Goal: Use online tool/utility: Use online tool/utility

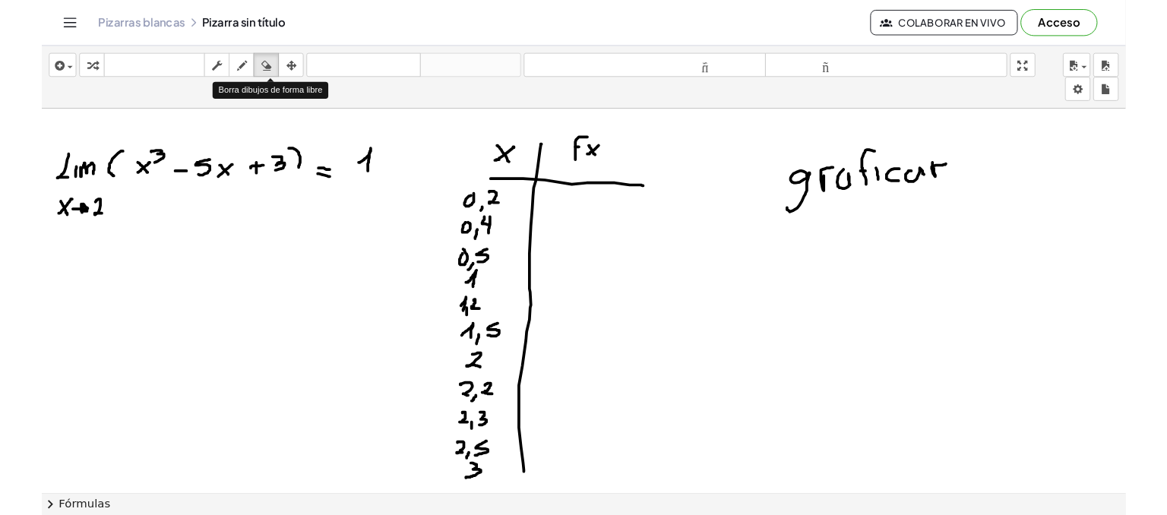
scroll to position [24, 0]
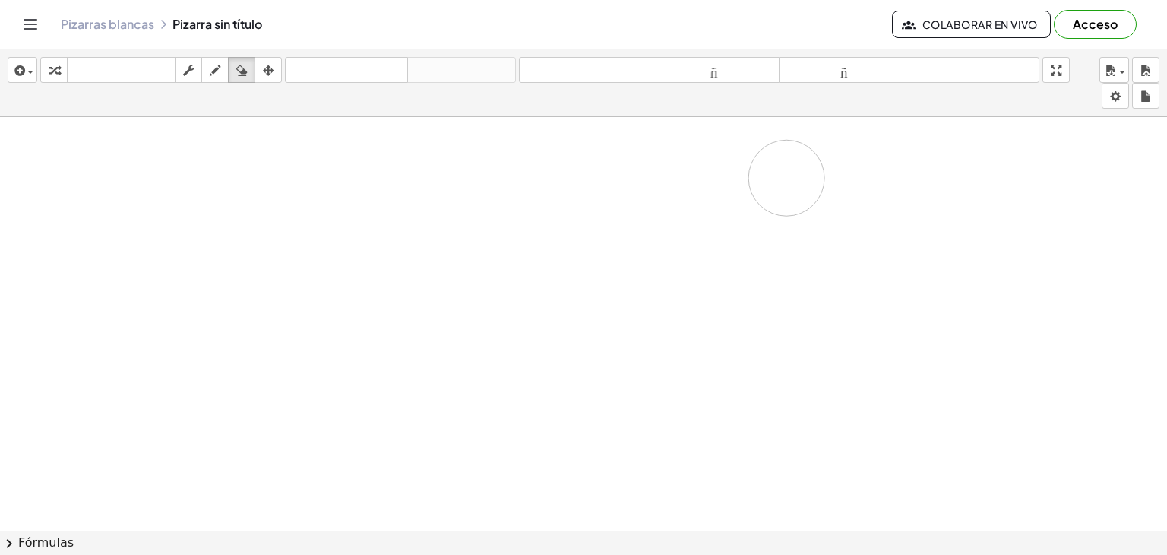
drag, startPoint x: 100, startPoint y: 210, endPoint x: 787, endPoint y: 177, distance: 687.5
click at [787, 177] on div at bounding box center [583, 517] width 1167 height 848
click at [213, 58] on button "dibujar" at bounding box center [214, 70] width 27 height 26
drag, startPoint x: 43, startPoint y: 134, endPoint x: 27, endPoint y: 153, distance: 23.7
click at [27, 153] on div at bounding box center [583, 517] width 1167 height 848
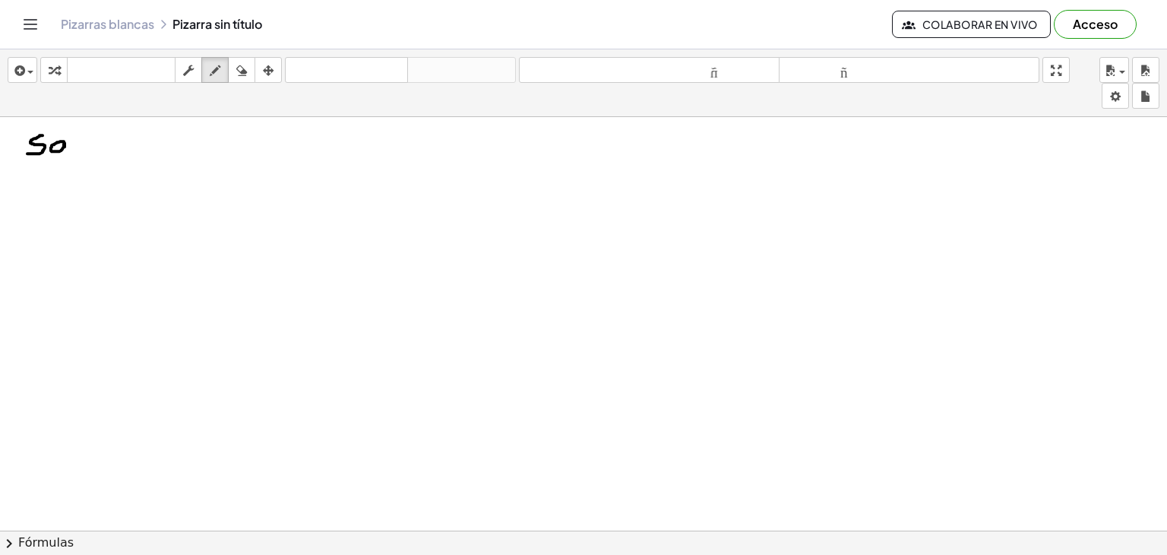
drag, startPoint x: 64, startPoint y: 141, endPoint x: 64, endPoint y: 150, distance: 9.1
click at [64, 150] on div at bounding box center [583, 517] width 1167 height 848
drag, startPoint x: 76, startPoint y: 125, endPoint x: 71, endPoint y: 149, distance: 24.0
click at [71, 149] on div at bounding box center [583, 517] width 1167 height 848
drag, startPoint x: 94, startPoint y: 137, endPoint x: 96, endPoint y: 150, distance: 13.0
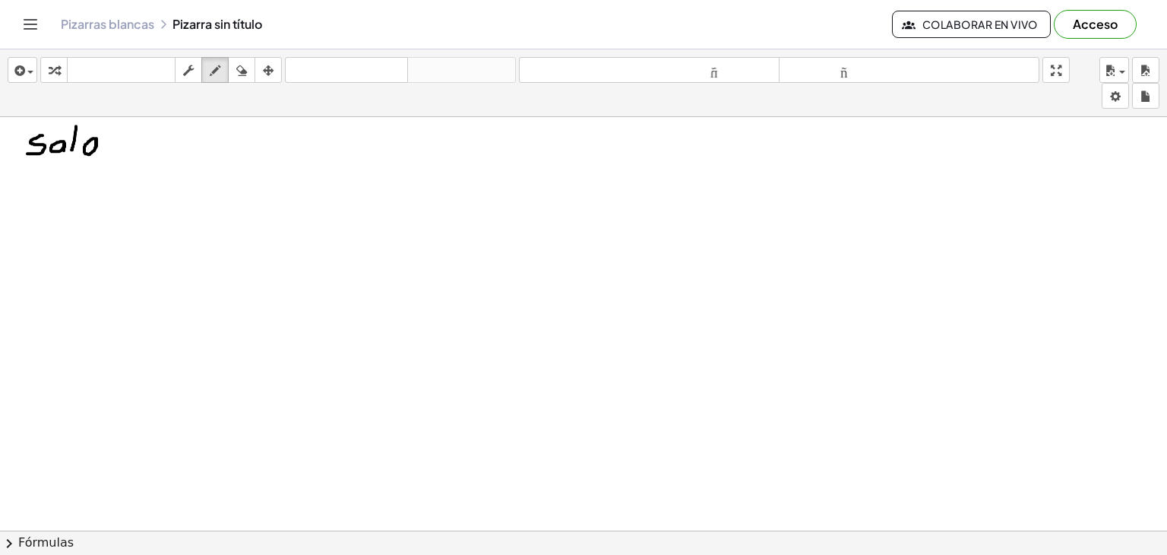
click at [96, 150] on div at bounding box center [583, 517] width 1167 height 848
drag, startPoint x: 128, startPoint y: 134, endPoint x: 122, endPoint y: 156, distance: 22.7
click at [122, 156] on div at bounding box center [583, 517] width 1167 height 848
click at [146, 138] on div at bounding box center [583, 517] width 1167 height 848
drag, startPoint x: 161, startPoint y: 140, endPoint x: 174, endPoint y: 149, distance: 15.8
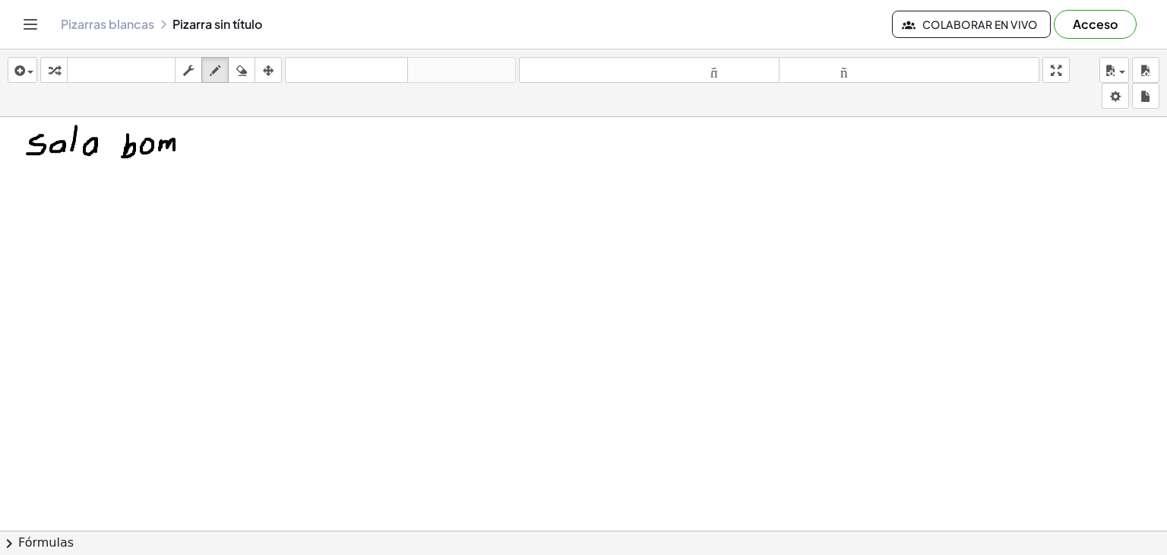
click at [174, 149] on div at bounding box center [583, 517] width 1167 height 848
drag, startPoint x: 183, startPoint y: 130, endPoint x: 183, endPoint y: 145, distance: 15.2
click at [183, 145] on div at bounding box center [583, 517] width 1167 height 848
click at [208, 144] on div at bounding box center [583, 517] width 1167 height 848
drag, startPoint x: 223, startPoint y: 134, endPoint x: 216, endPoint y: 145, distance: 12.6
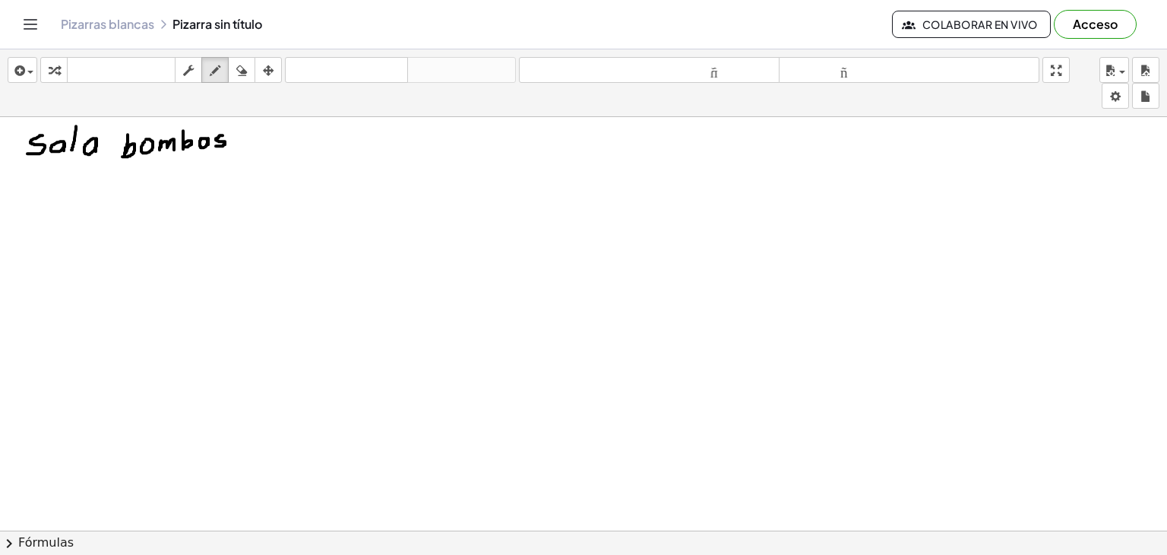
click at [216, 145] on div at bounding box center [583, 517] width 1167 height 848
drag, startPoint x: 32, startPoint y: 183, endPoint x: 35, endPoint y: 192, distance: 9.6
click at [33, 192] on div at bounding box center [583, 517] width 1167 height 848
drag, startPoint x: 52, startPoint y: 204, endPoint x: 63, endPoint y: 204, distance: 10.6
click at [62, 204] on div at bounding box center [583, 517] width 1167 height 848
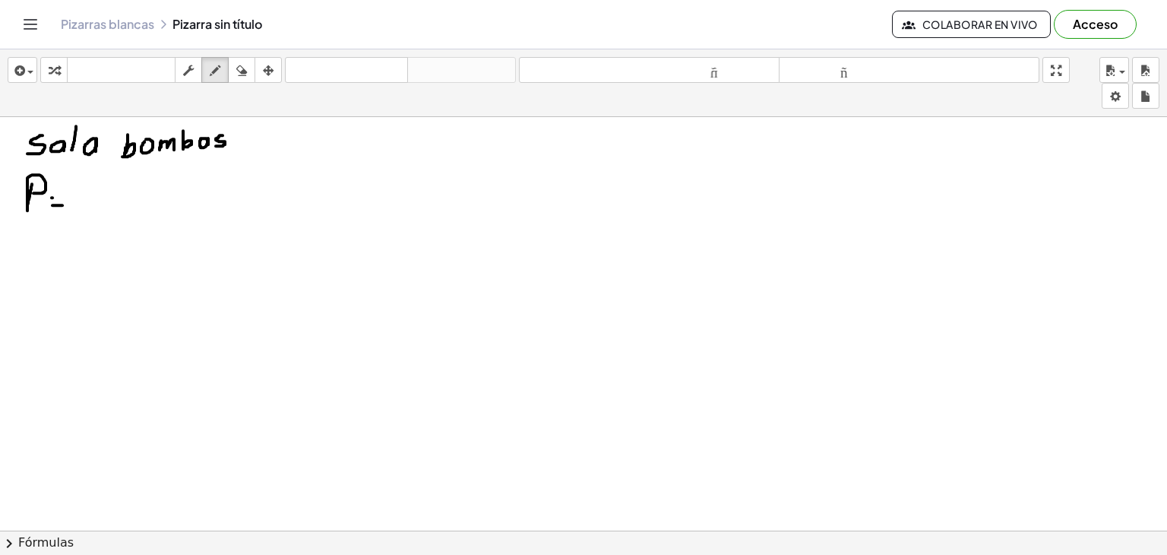
drag, startPoint x: 52, startPoint y: 197, endPoint x: 63, endPoint y: 198, distance: 11.4
click at [63, 198] on div at bounding box center [583, 517] width 1167 height 848
drag, startPoint x: 84, startPoint y: 184, endPoint x: 84, endPoint y: 200, distance: 16.0
click at [84, 200] on div at bounding box center [583, 517] width 1167 height 848
drag, startPoint x: 89, startPoint y: 182, endPoint x: 93, endPoint y: 198, distance: 17.3
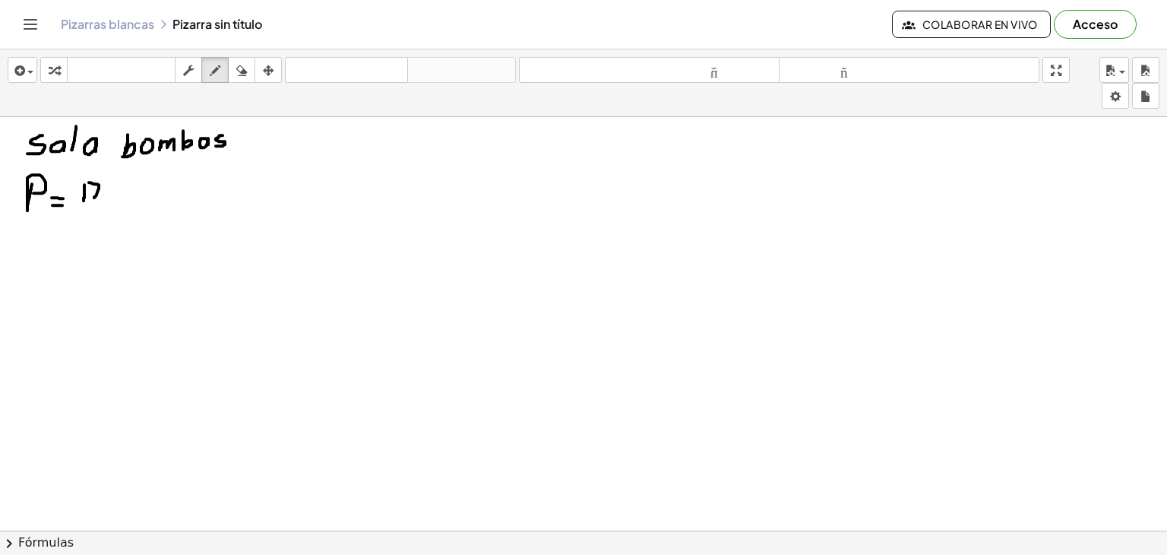
click at [93, 198] on div at bounding box center [583, 517] width 1167 height 848
click at [93, 189] on div at bounding box center [583, 517] width 1167 height 848
drag, startPoint x: 100, startPoint y: 197, endPoint x: 97, endPoint y: 204, distance: 8.2
click at [97, 206] on div at bounding box center [583, 517] width 1167 height 848
click at [115, 185] on div at bounding box center [583, 517] width 1167 height 848
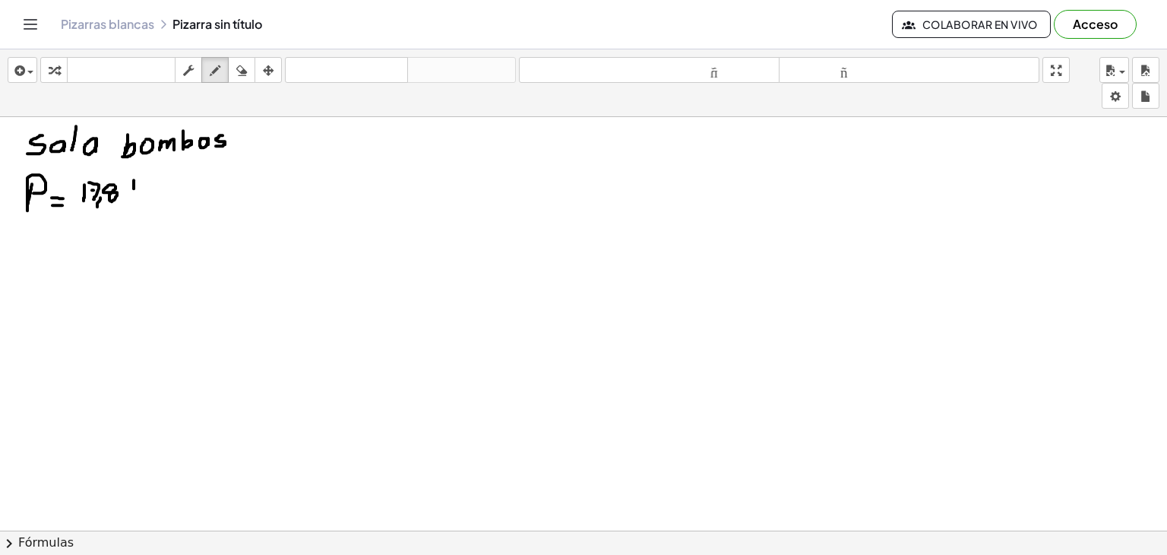
drag, startPoint x: 134, startPoint y: 179, endPoint x: 134, endPoint y: 200, distance: 20.5
click at [134, 200] on div at bounding box center [583, 517] width 1167 height 848
drag, startPoint x: 141, startPoint y: 182, endPoint x: 143, endPoint y: 197, distance: 15.3
click at [142, 197] on div at bounding box center [583, 517] width 1167 height 848
drag, startPoint x: 146, startPoint y: 189, endPoint x: 161, endPoint y: 185, distance: 15.7
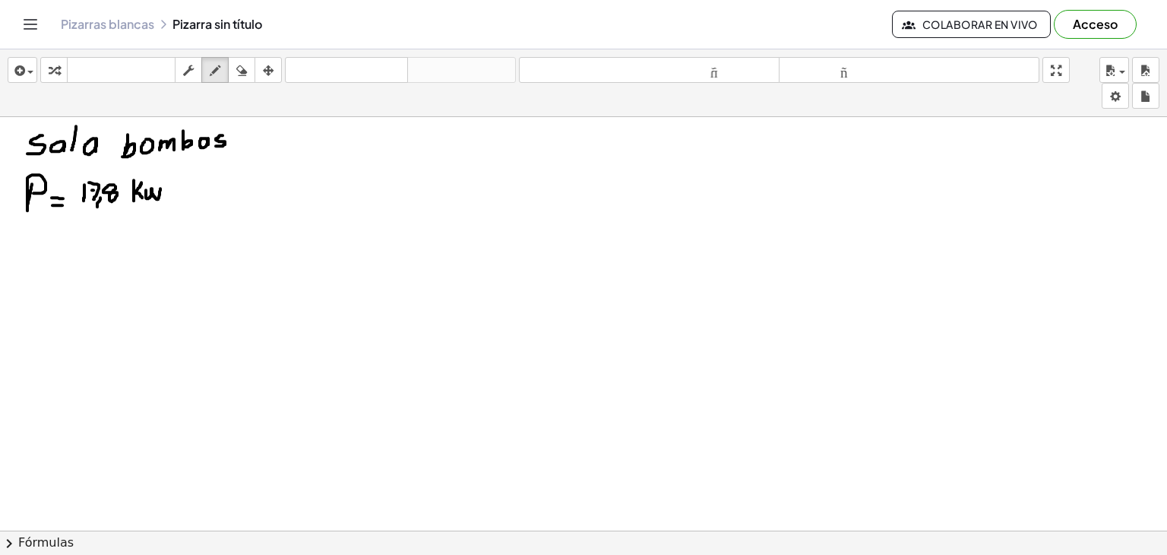
click at [161, 185] on div at bounding box center [583, 517] width 1167 height 848
drag, startPoint x: 24, startPoint y: 237, endPoint x: 37, endPoint y: 230, distance: 14.6
click at [37, 230] on div at bounding box center [583, 517] width 1167 height 848
drag, startPoint x: 42, startPoint y: 253, endPoint x: 52, endPoint y: 253, distance: 9.9
click at [50, 253] on div at bounding box center [583, 517] width 1167 height 848
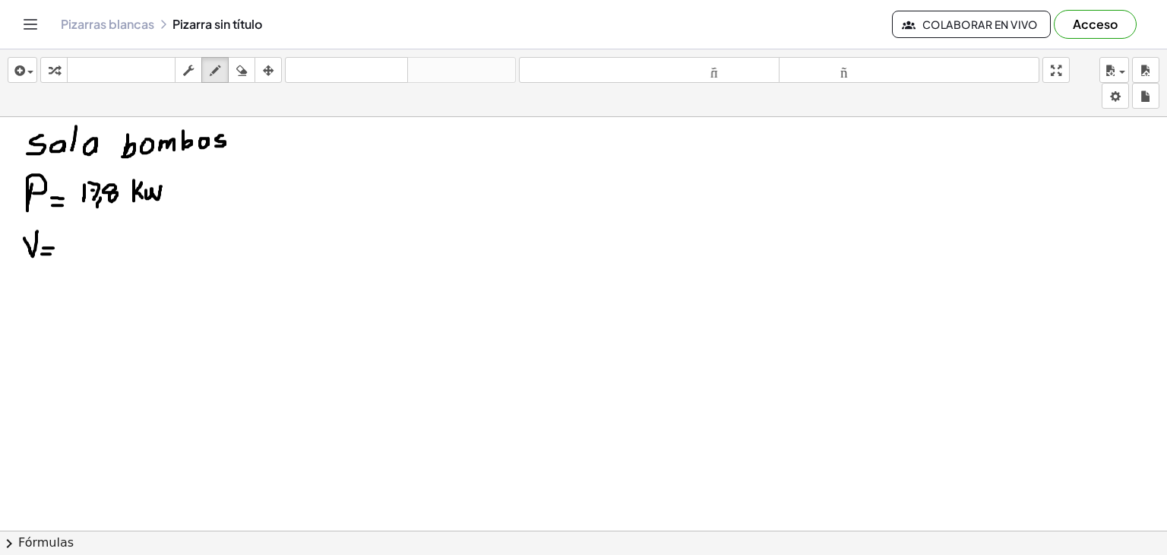
drag, startPoint x: 43, startPoint y: 247, endPoint x: 54, endPoint y: 247, distance: 10.6
click at [54, 247] on div at bounding box center [583, 517] width 1167 height 848
drag, startPoint x: 84, startPoint y: 238, endPoint x: 88, endPoint y: 248, distance: 10.9
click at [87, 248] on div at bounding box center [583, 517] width 1167 height 848
click at [118, 232] on div at bounding box center [583, 517] width 1167 height 848
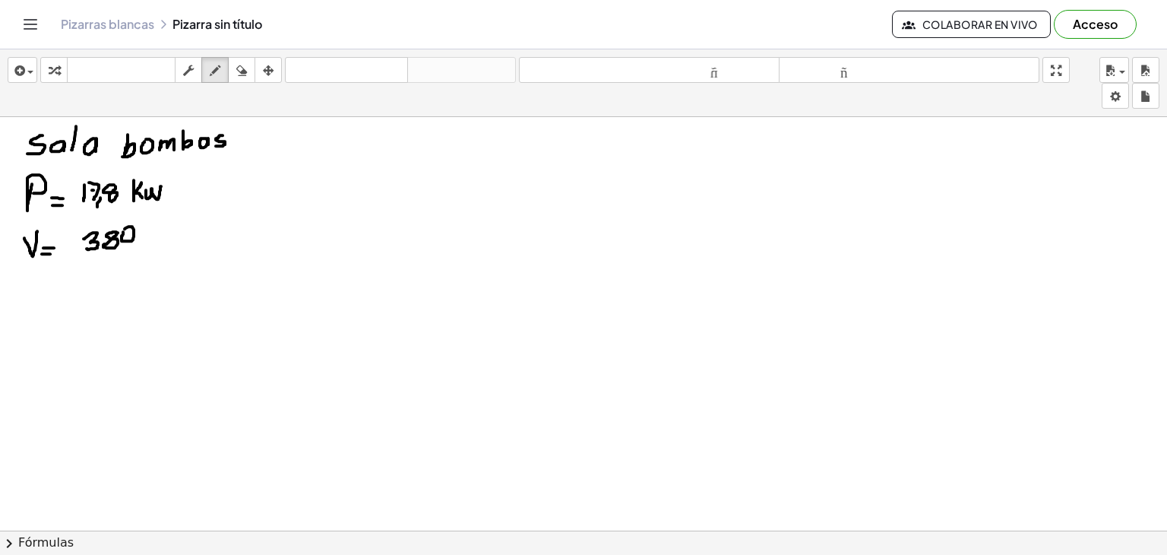
click at [124, 229] on div at bounding box center [583, 517] width 1167 height 848
drag, startPoint x: 141, startPoint y: 229, endPoint x: 155, endPoint y: 225, distance: 15.1
click at [155, 225] on div at bounding box center [583, 517] width 1167 height 848
drag, startPoint x: 33, startPoint y: 274, endPoint x: 27, endPoint y: 295, distance: 22.1
click at [27, 295] on div at bounding box center [583, 517] width 1167 height 848
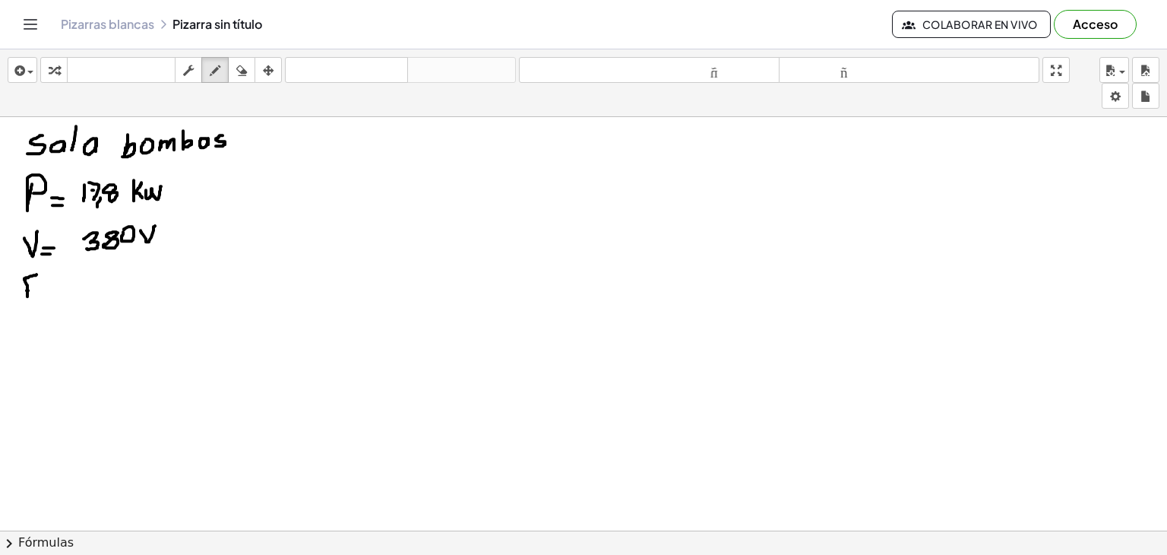
click at [32, 289] on div at bounding box center [583, 517] width 1167 height 848
drag, startPoint x: 44, startPoint y: 297, endPoint x: 53, endPoint y: 297, distance: 9.1
click at [52, 297] on div at bounding box center [583, 517] width 1167 height 848
drag, startPoint x: 43, startPoint y: 292, endPoint x: 55, endPoint y: 292, distance: 12.2
click at [55, 292] on div at bounding box center [583, 517] width 1167 height 848
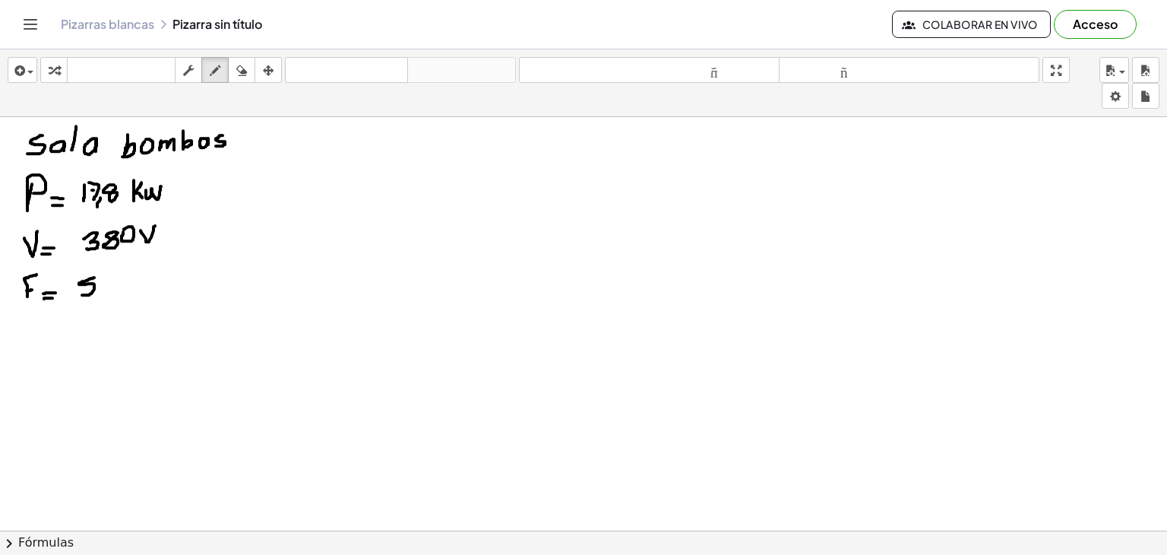
drag, startPoint x: 94, startPoint y: 277, endPoint x: 82, endPoint y: 294, distance: 21.3
click at [82, 294] on div at bounding box center [583, 517] width 1167 height 848
click at [99, 283] on div at bounding box center [583, 517] width 1167 height 848
drag, startPoint x: 125, startPoint y: 273, endPoint x: 124, endPoint y: 286, distance: 13.0
click at [124, 286] on div at bounding box center [583, 517] width 1167 height 848
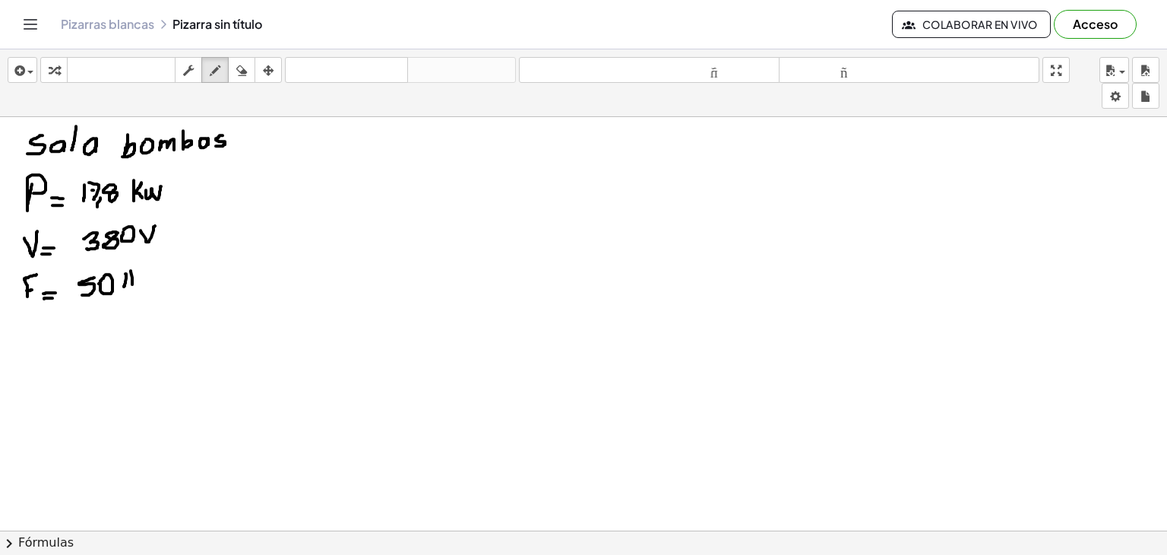
drag, startPoint x: 131, startPoint y: 270, endPoint x: 132, endPoint y: 284, distance: 14.5
click at [132, 284] on div at bounding box center [583, 517] width 1167 height 848
click at [131, 280] on div at bounding box center [583, 517] width 1167 height 848
drag, startPoint x: 144, startPoint y: 277, endPoint x: 156, endPoint y: 288, distance: 15.6
click at [156, 288] on div at bounding box center [583, 517] width 1167 height 848
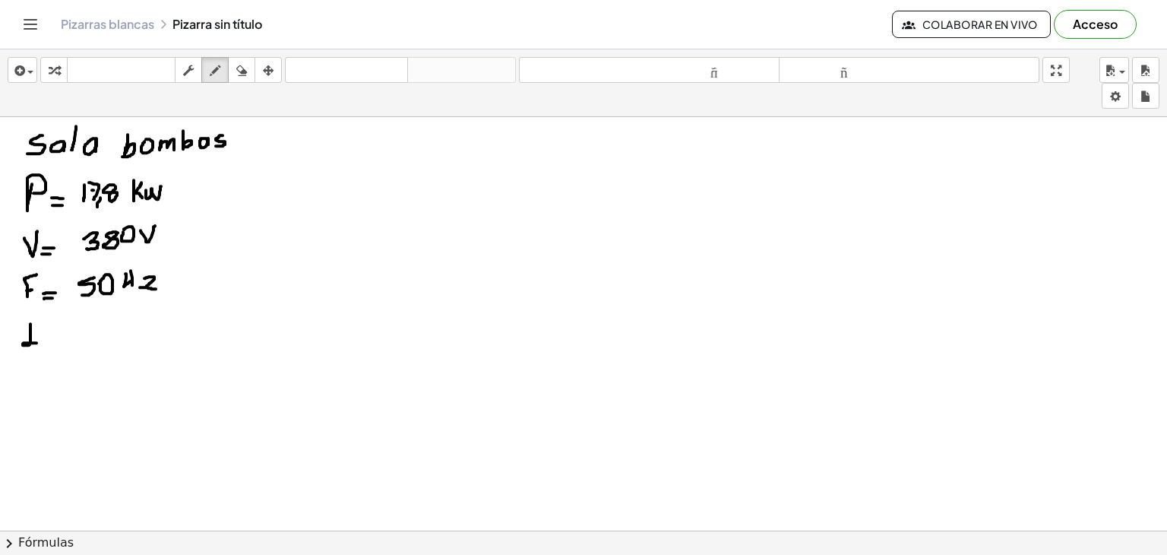
drag, startPoint x: 30, startPoint y: 323, endPoint x: 42, endPoint y: 342, distance: 22.1
click at [42, 342] on div at bounding box center [583, 517] width 1167 height 848
drag, startPoint x: 18, startPoint y: 323, endPoint x: 37, endPoint y: 325, distance: 19.1
click at [37, 325] on div at bounding box center [583, 517] width 1167 height 848
drag, startPoint x: 50, startPoint y: 341, endPoint x: 61, endPoint y: 341, distance: 10.6
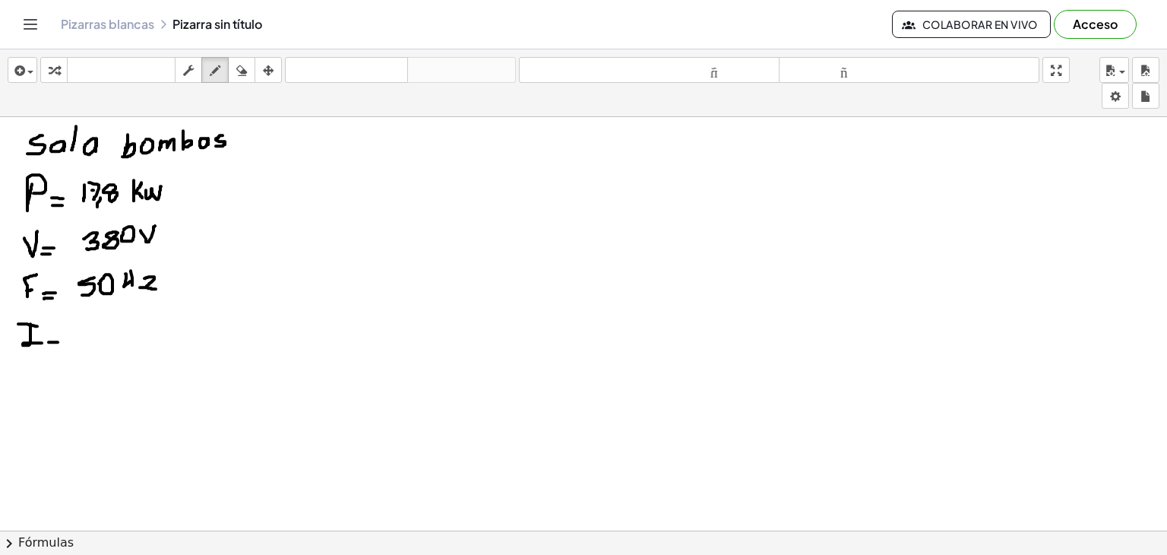
click at [61, 341] on div at bounding box center [583, 517] width 1167 height 848
drag, startPoint x: 46, startPoint y: 337, endPoint x: 61, endPoint y: 337, distance: 15.2
click at [61, 337] on div at bounding box center [583, 517] width 1167 height 848
drag, startPoint x: 78, startPoint y: 323, endPoint x: 79, endPoint y: 336, distance: 12.9
click at [79, 336] on div at bounding box center [583, 517] width 1167 height 848
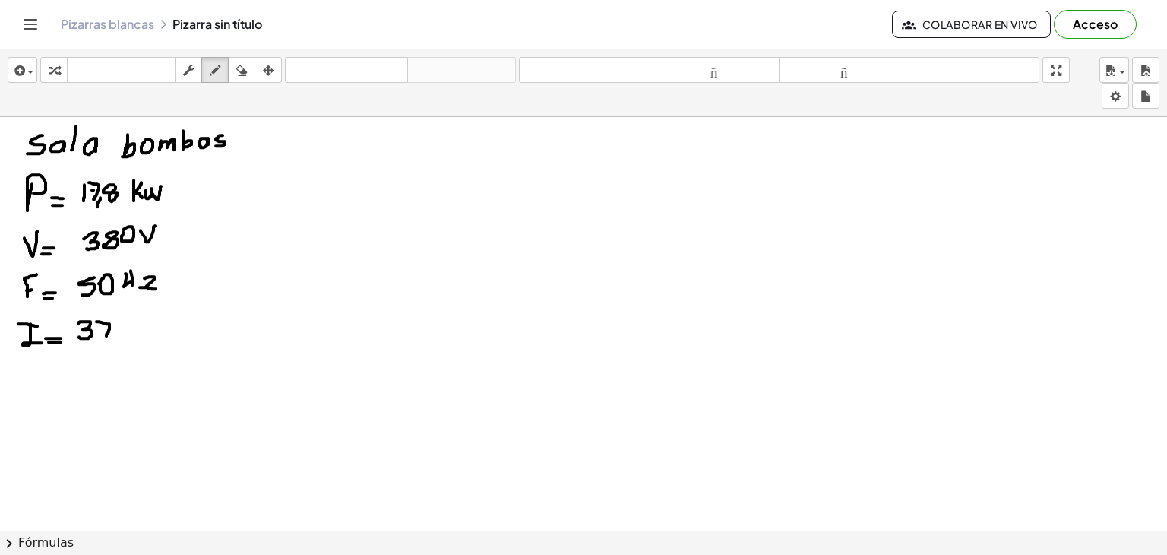
drag, startPoint x: 96, startPoint y: 321, endPoint x: 105, endPoint y: 335, distance: 16.7
click at [105, 335] on div at bounding box center [583, 517] width 1167 height 848
drag, startPoint x: 103, startPoint y: 330, endPoint x: 112, endPoint y: 330, distance: 9.9
click at [112, 330] on div at bounding box center [583, 517] width 1167 height 848
click at [120, 343] on div at bounding box center [583, 517] width 1167 height 848
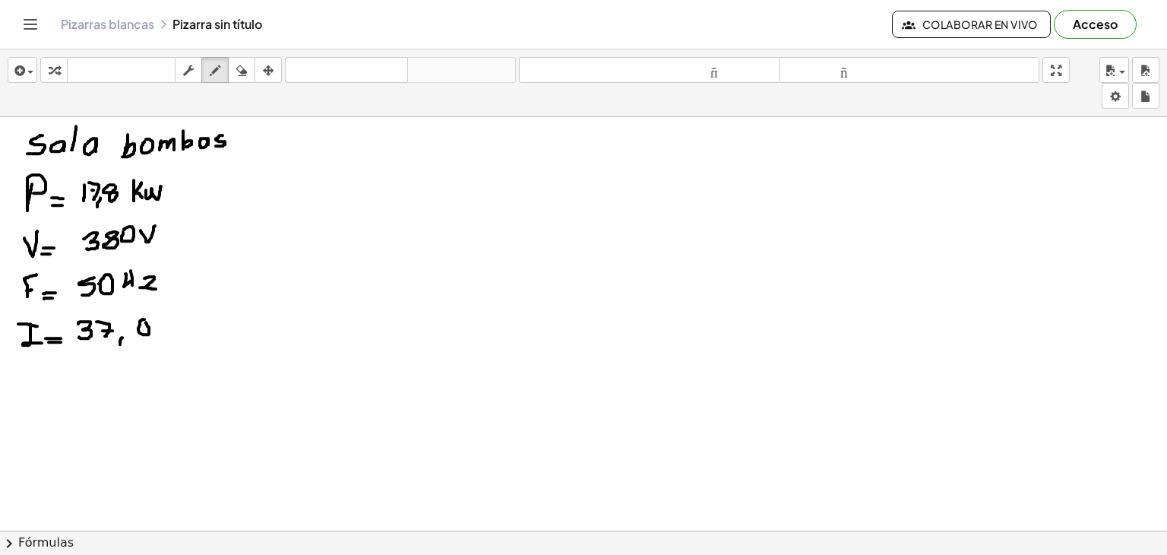
click at [144, 320] on div at bounding box center [583, 517] width 1167 height 848
drag, startPoint x: 167, startPoint y: 317, endPoint x: 156, endPoint y: 336, distance: 22.1
click at [156, 336] on div at bounding box center [583, 517] width 1167 height 848
click at [213, 71] on icon "button" at bounding box center [215, 71] width 11 height 18
drag, startPoint x: 431, startPoint y: 131, endPoint x: 407, endPoint y: 150, distance: 30.8
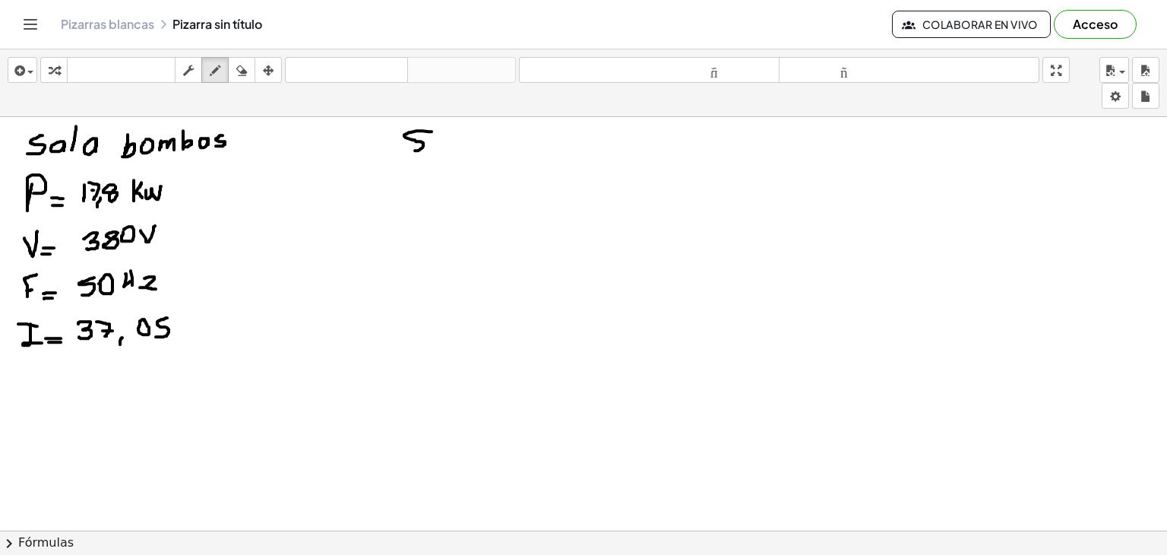
click at [407, 150] on div at bounding box center [583, 517] width 1167 height 848
drag, startPoint x: 436, startPoint y: 147, endPoint x: 450, endPoint y: 152, distance: 14.7
click at [450, 152] on div at bounding box center [583, 517] width 1167 height 848
drag, startPoint x: 456, startPoint y: 136, endPoint x: 467, endPoint y: 135, distance: 11.4
click at [467, 135] on div at bounding box center [583, 517] width 1167 height 848
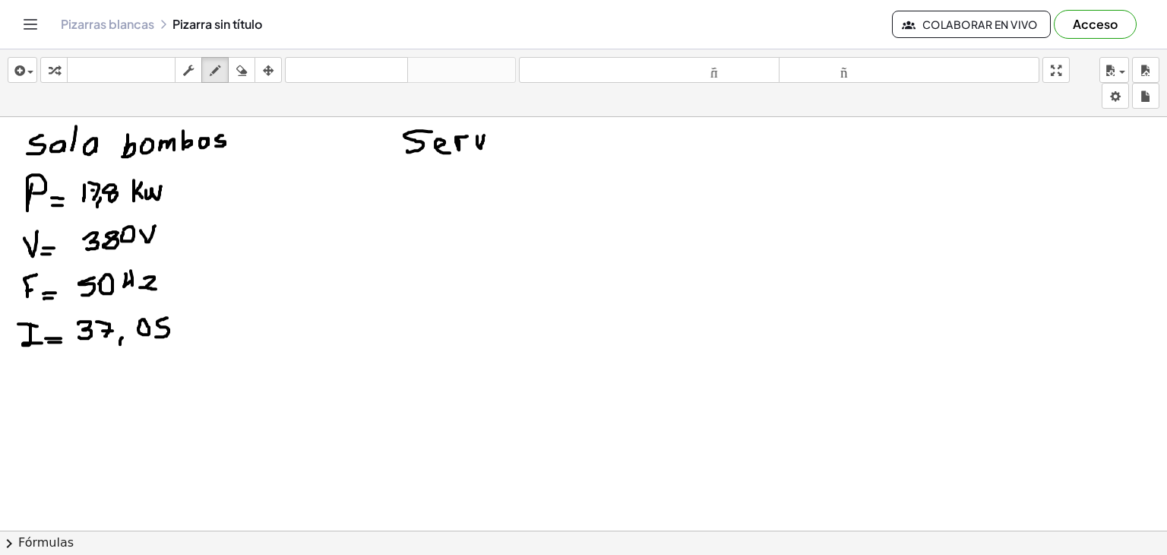
drag, startPoint x: 477, startPoint y: 135, endPoint x: 485, endPoint y: 134, distance: 7.7
click at [485, 134] on div at bounding box center [583, 517] width 1167 height 848
drag, startPoint x: 493, startPoint y: 134, endPoint x: 495, endPoint y: 144, distance: 10.0
click at [493, 145] on div at bounding box center [583, 517] width 1167 height 848
drag, startPoint x: 517, startPoint y: 126, endPoint x: 514, endPoint y: 143, distance: 16.9
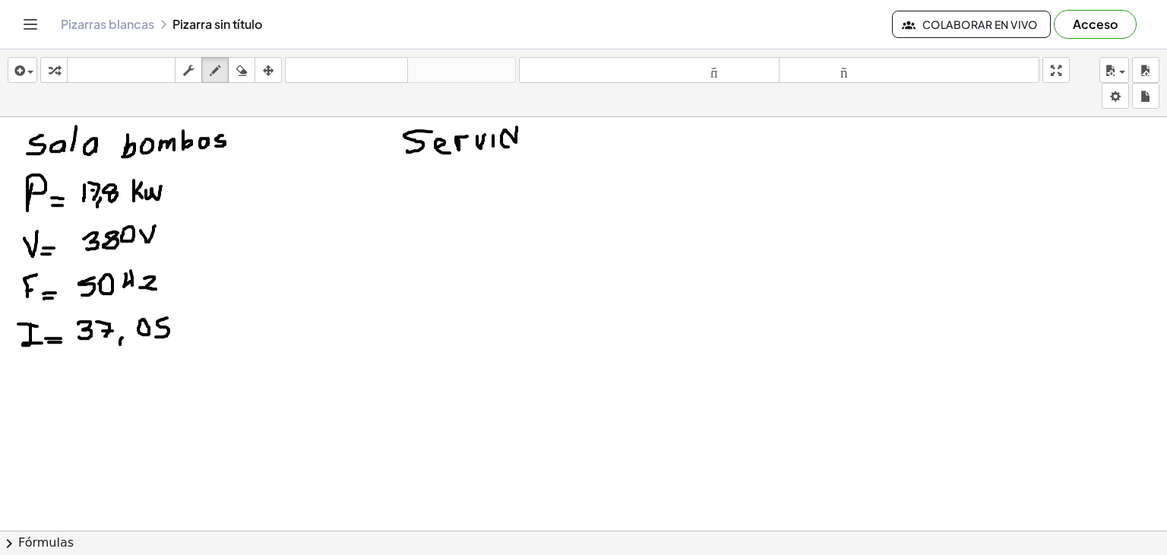
click at [514, 144] on div at bounding box center [583, 517] width 1167 height 848
click at [529, 133] on div at bounding box center [583, 517] width 1167 height 848
drag, startPoint x: 545, startPoint y: 133, endPoint x: 557, endPoint y: 128, distance: 12.3
click at [557, 128] on div at bounding box center [583, 517] width 1167 height 848
click at [577, 137] on div at bounding box center [583, 517] width 1167 height 848
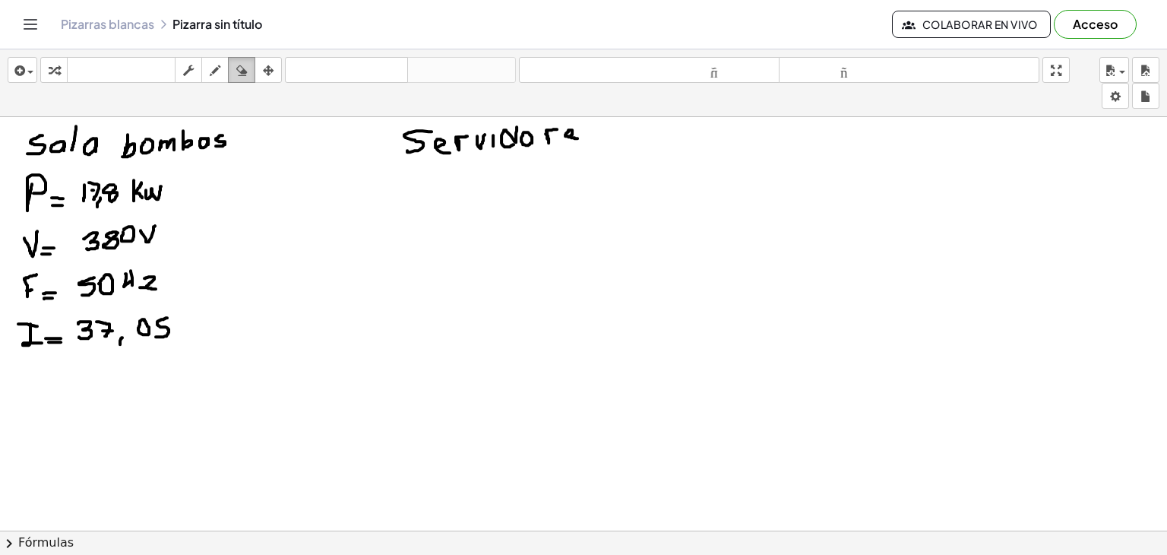
click at [242, 62] on icon "button" at bounding box center [241, 71] width 11 height 18
click at [598, 128] on div at bounding box center [583, 517] width 1167 height 848
click at [220, 67] on icon "button" at bounding box center [215, 71] width 11 height 18
drag, startPoint x: 571, startPoint y: 137, endPoint x: 579, endPoint y: 147, distance: 11.9
click at [579, 147] on div at bounding box center [583, 517] width 1167 height 848
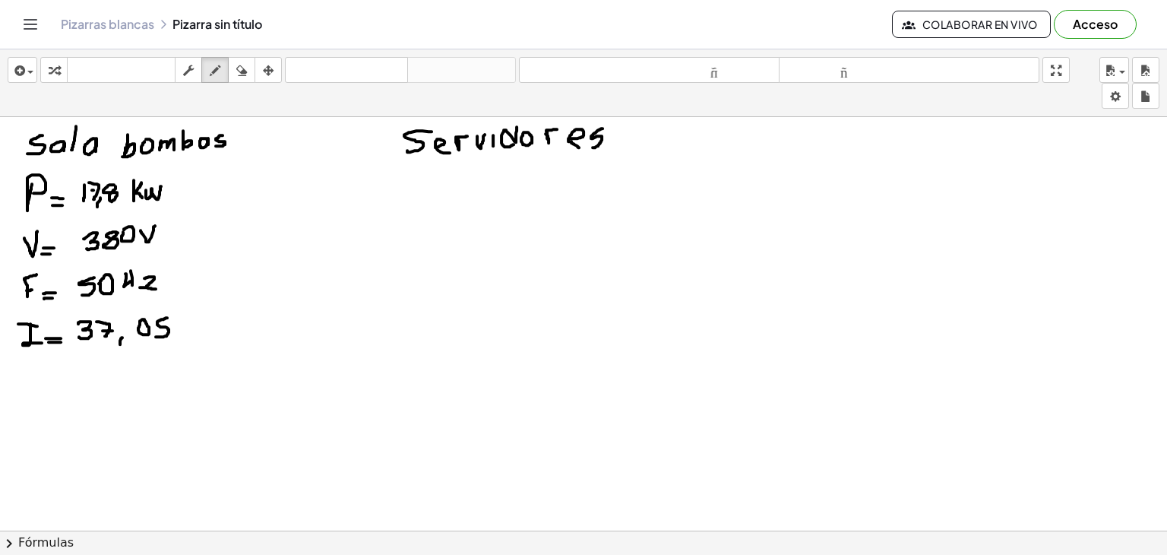
drag, startPoint x: 602, startPoint y: 128, endPoint x: 593, endPoint y: 147, distance: 21.4
click at [593, 147] on div at bounding box center [583, 517] width 1167 height 848
drag, startPoint x: 387, startPoint y: 168, endPoint x: 384, endPoint y: 191, distance: 22.9
click at [384, 191] on div at bounding box center [583, 517] width 1167 height 848
drag, startPoint x: 386, startPoint y: 162, endPoint x: 386, endPoint y: 171, distance: 9.1
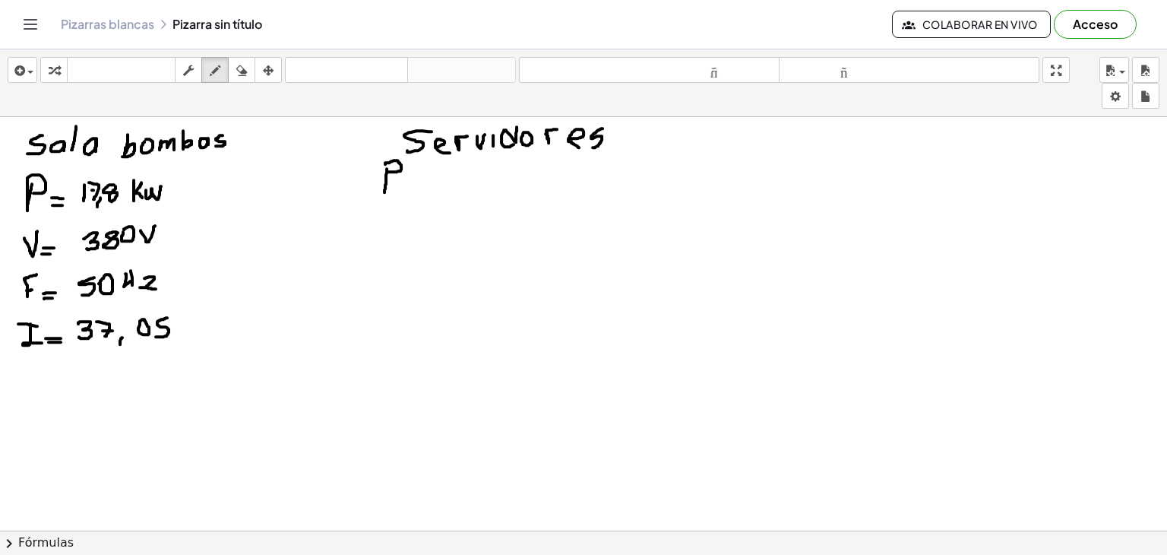
click at [386, 171] on div at bounding box center [583, 517] width 1167 height 848
drag, startPoint x: 400, startPoint y: 183, endPoint x: 409, endPoint y: 183, distance: 8.4
click at [409, 183] on div at bounding box center [583, 517] width 1167 height 848
click at [410, 176] on div at bounding box center [583, 517] width 1167 height 848
drag, startPoint x: 428, startPoint y: 176, endPoint x: 436, endPoint y: 180, distance: 8.5
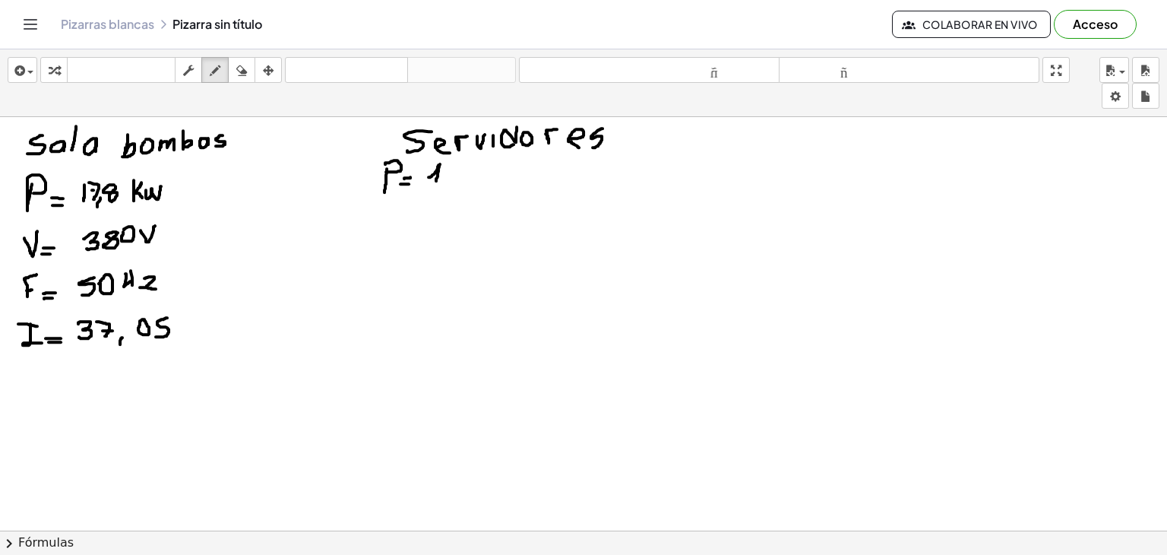
click at [436, 180] on div at bounding box center [583, 517] width 1167 height 848
drag, startPoint x: 447, startPoint y: 165, endPoint x: 450, endPoint y: 182, distance: 17.0
click at [450, 182] on div at bounding box center [583, 517] width 1167 height 848
drag, startPoint x: 447, startPoint y: 173, endPoint x: 456, endPoint y: 173, distance: 9.1
click at [456, 173] on div at bounding box center [583, 517] width 1167 height 848
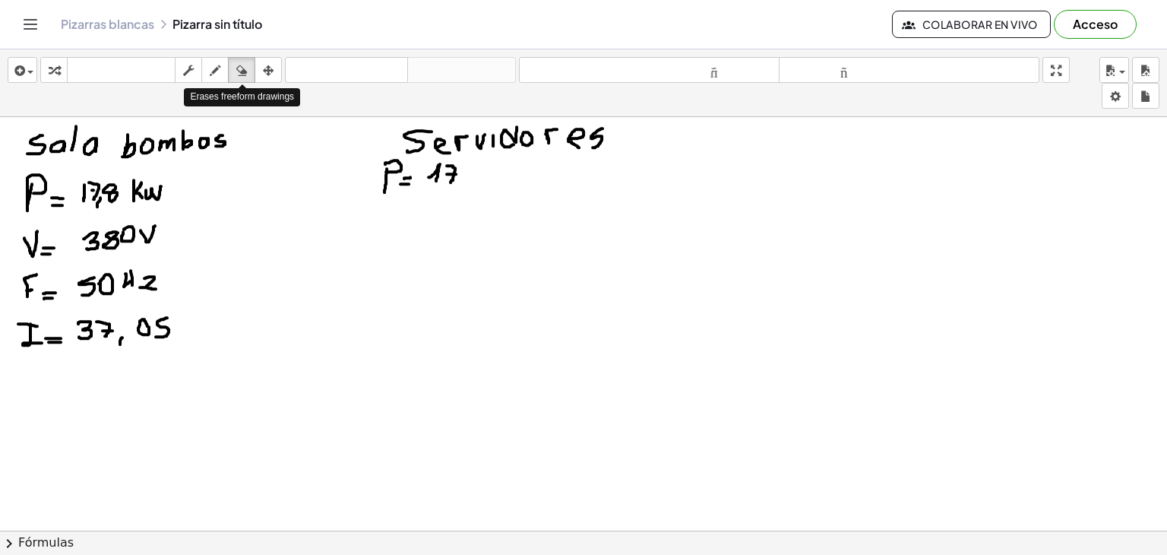
drag, startPoint x: 248, startPoint y: 74, endPoint x: 559, endPoint y: 261, distance: 362.9
click at [559, 261] on div "insertar Seleccione uno: Expresión matemática Función Texto Vídeo de YouTube Gr…" at bounding box center [583, 301] width 1167 height 505
drag, startPoint x: 532, startPoint y: 220, endPoint x: 477, endPoint y: 186, distance: 64.1
click at [477, 186] on div at bounding box center [583, 517] width 1167 height 848
click at [224, 71] on div "button" at bounding box center [215, 70] width 20 height 18
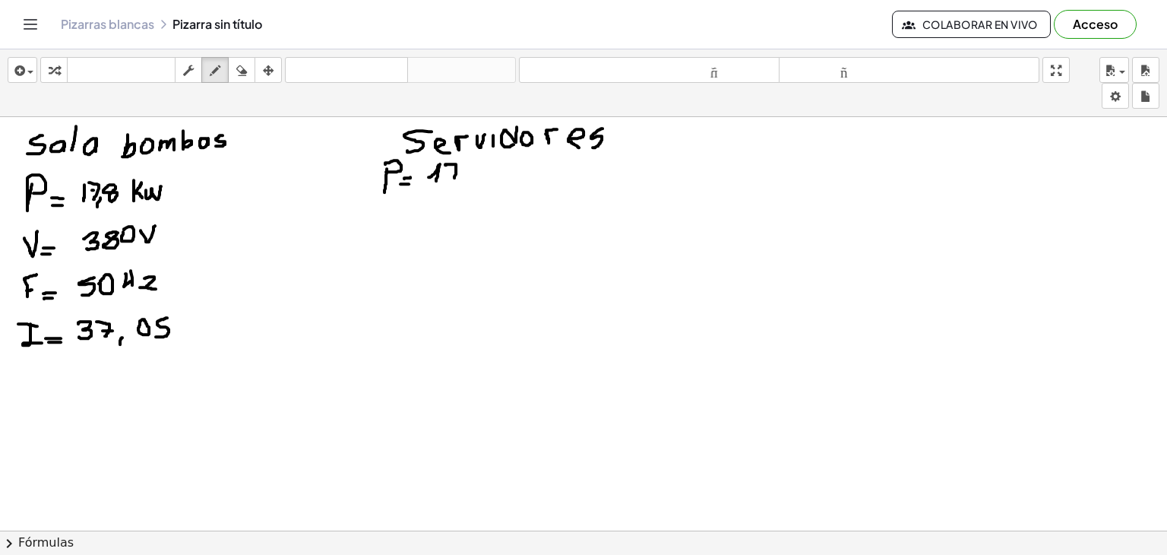
drag, startPoint x: 445, startPoint y: 164, endPoint x: 453, endPoint y: 180, distance: 17.7
click at [453, 180] on div at bounding box center [583, 517] width 1167 height 848
click at [249, 73] on div "button" at bounding box center [242, 70] width 20 height 18
drag, startPoint x: 512, startPoint y: 210, endPoint x: 478, endPoint y: 185, distance: 41.9
click at [478, 185] on div at bounding box center [583, 517] width 1167 height 848
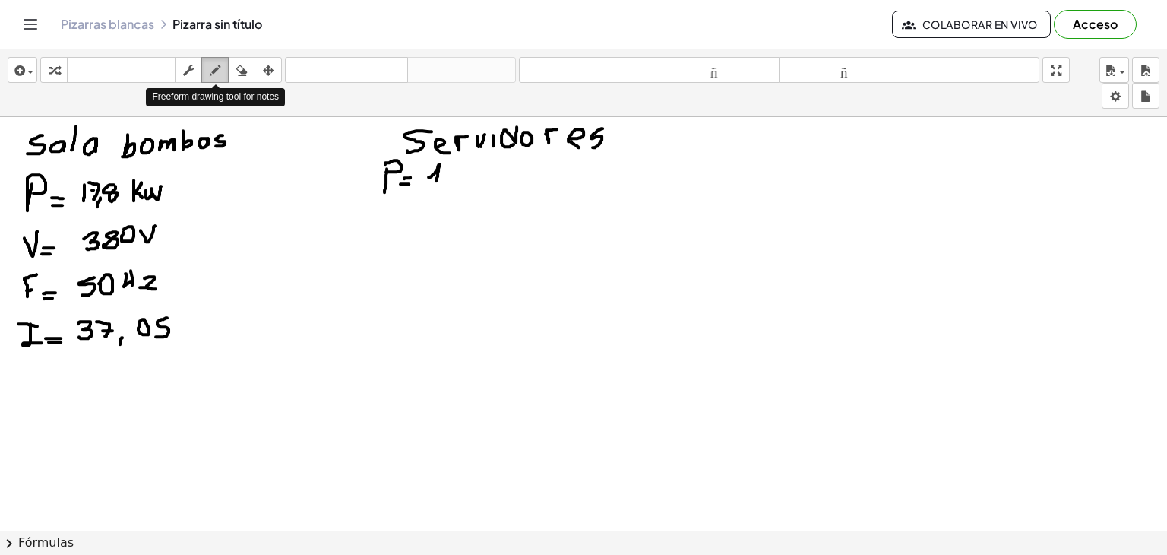
click at [215, 71] on icon "button" at bounding box center [215, 71] width 11 height 18
drag, startPoint x: 449, startPoint y: 165, endPoint x: 454, endPoint y: 179, distance: 15.4
click at [454, 179] on div at bounding box center [583, 517] width 1167 height 848
drag, startPoint x: 464, startPoint y: 178, endPoint x: 462, endPoint y: 187, distance: 9.4
click at [462, 187] on div at bounding box center [583, 517] width 1167 height 848
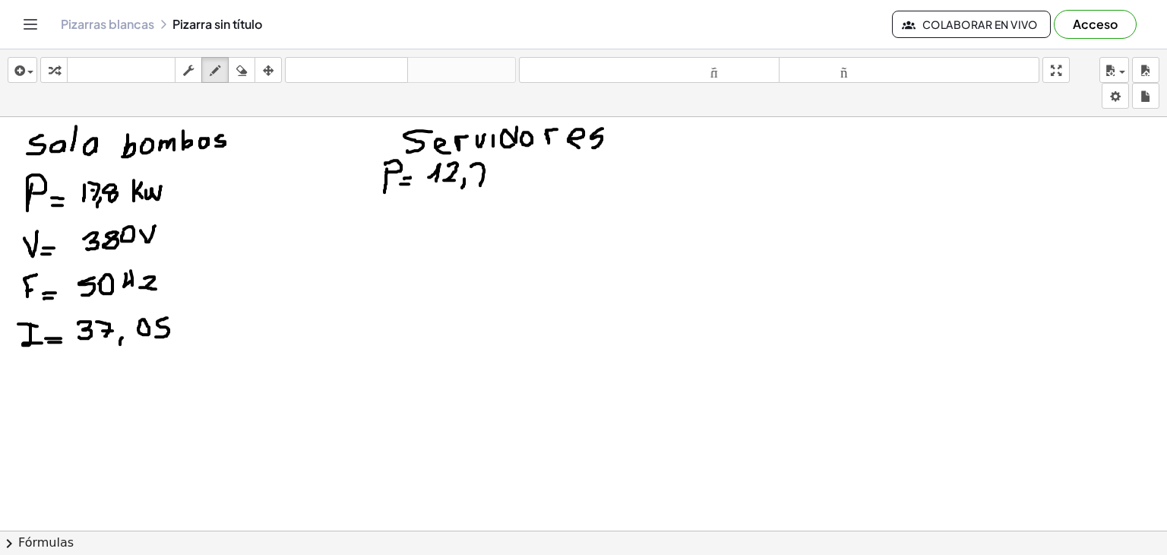
drag, startPoint x: 471, startPoint y: 166, endPoint x: 480, endPoint y: 185, distance: 21.1
click at [480, 185] on div at bounding box center [583, 517] width 1167 height 848
drag, startPoint x: 477, startPoint y: 176, endPoint x: 485, endPoint y: 171, distance: 9.3
click at [485, 171] on div at bounding box center [583, 517] width 1167 height 848
drag, startPoint x: 505, startPoint y: 160, endPoint x: 504, endPoint y: 185, distance: 25.1
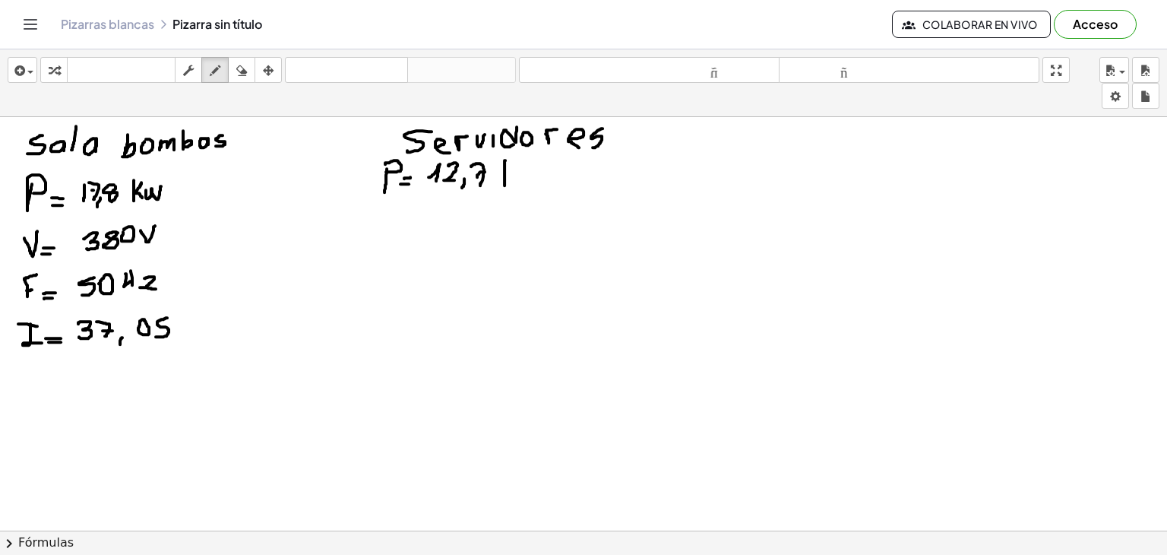
click at [504, 185] on div at bounding box center [583, 517] width 1167 height 848
drag, startPoint x: 514, startPoint y: 160, endPoint x: 516, endPoint y: 180, distance: 19.8
click at [515, 180] on div at bounding box center [583, 517] width 1167 height 848
drag, startPoint x: 523, startPoint y: 169, endPoint x: 547, endPoint y: 162, distance: 24.7
click at [547, 162] on div at bounding box center [583, 517] width 1167 height 848
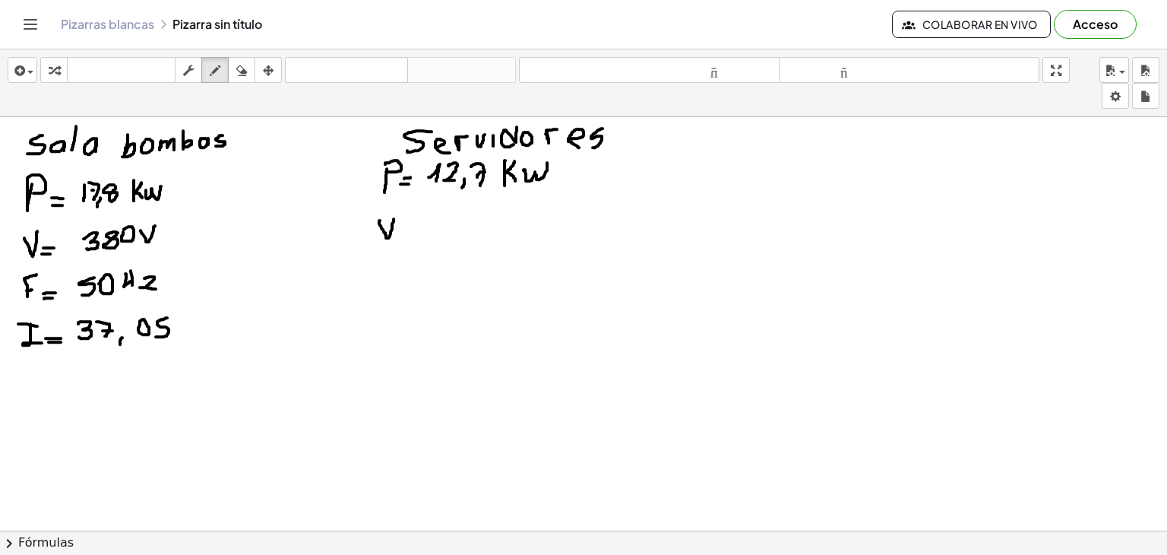
drag, startPoint x: 380, startPoint y: 220, endPoint x: 393, endPoint y: 218, distance: 13.8
click at [393, 218] on div at bounding box center [583, 517] width 1167 height 848
click at [404, 231] on div at bounding box center [583, 517] width 1167 height 848
drag, startPoint x: 399, startPoint y: 226, endPoint x: 410, endPoint y: 223, distance: 11.6
click at [407, 223] on div at bounding box center [583, 517] width 1167 height 848
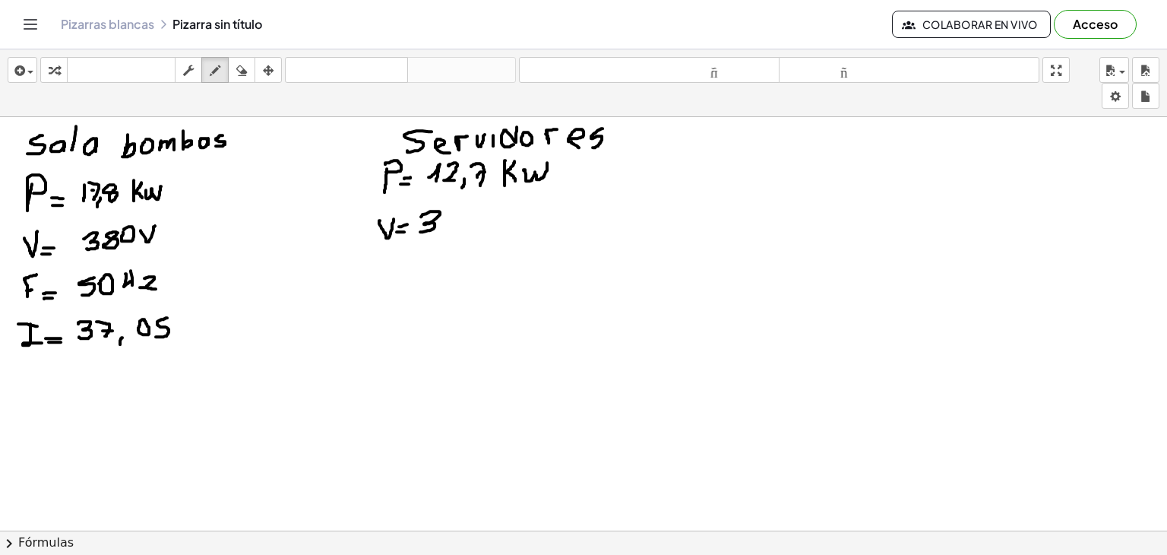
drag, startPoint x: 421, startPoint y: 216, endPoint x: 420, endPoint y: 231, distance: 15.2
click at [420, 231] on div at bounding box center [583, 517] width 1167 height 848
click at [458, 213] on div at bounding box center [583, 517] width 1167 height 848
click at [472, 208] on div at bounding box center [583, 517] width 1167 height 848
drag, startPoint x: 497, startPoint y: 207, endPoint x: 504, endPoint y: 205, distance: 7.9
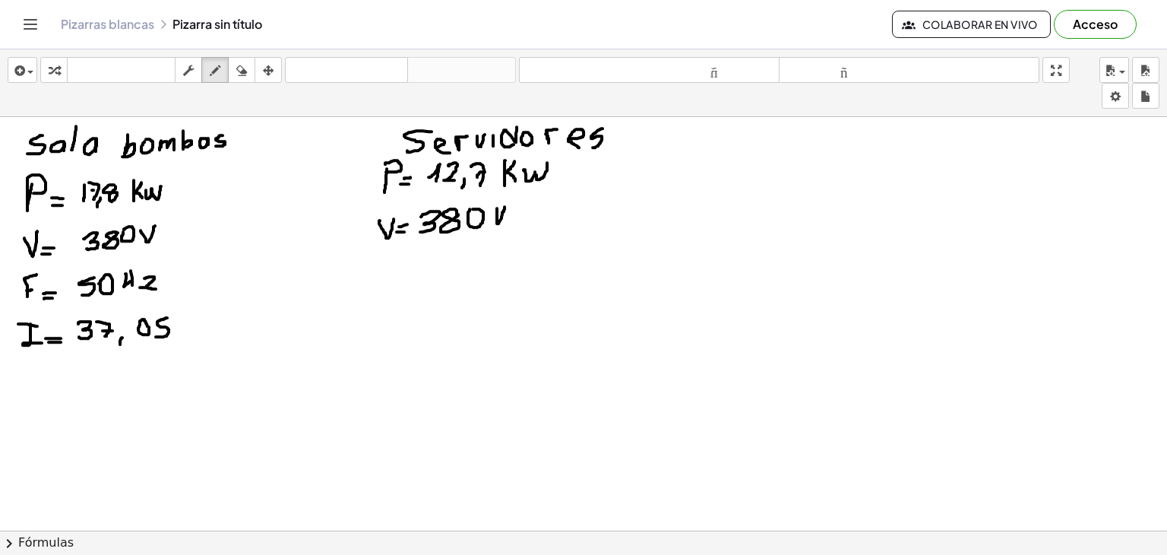
click at [504, 205] on div at bounding box center [583, 517] width 1167 height 848
drag, startPoint x: 406, startPoint y: 261, endPoint x: 397, endPoint y: 281, distance: 22.8
click at [397, 281] on div at bounding box center [583, 517] width 1167 height 848
drag, startPoint x: 393, startPoint y: 271, endPoint x: 401, endPoint y: 270, distance: 8.5
click at [401, 270] on div at bounding box center [583, 517] width 1167 height 848
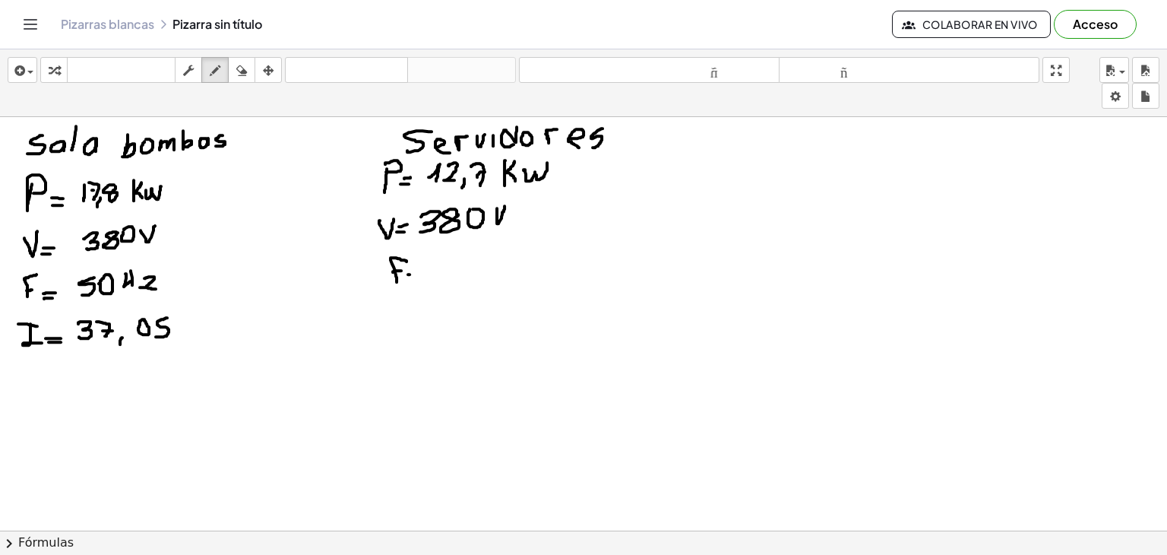
click at [414, 273] on div at bounding box center [583, 517] width 1167 height 848
drag, startPoint x: 412, startPoint y: 270, endPoint x: 419, endPoint y: 266, distance: 8.2
click at [419, 266] on div at bounding box center [583, 517] width 1167 height 848
drag, startPoint x: 456, startPoint y: 258, endPoint x: 437, endPoint y: 274, distance: 25.3
click at [438, 276] on div at bounding box center [583, 517] width 1167 height 848
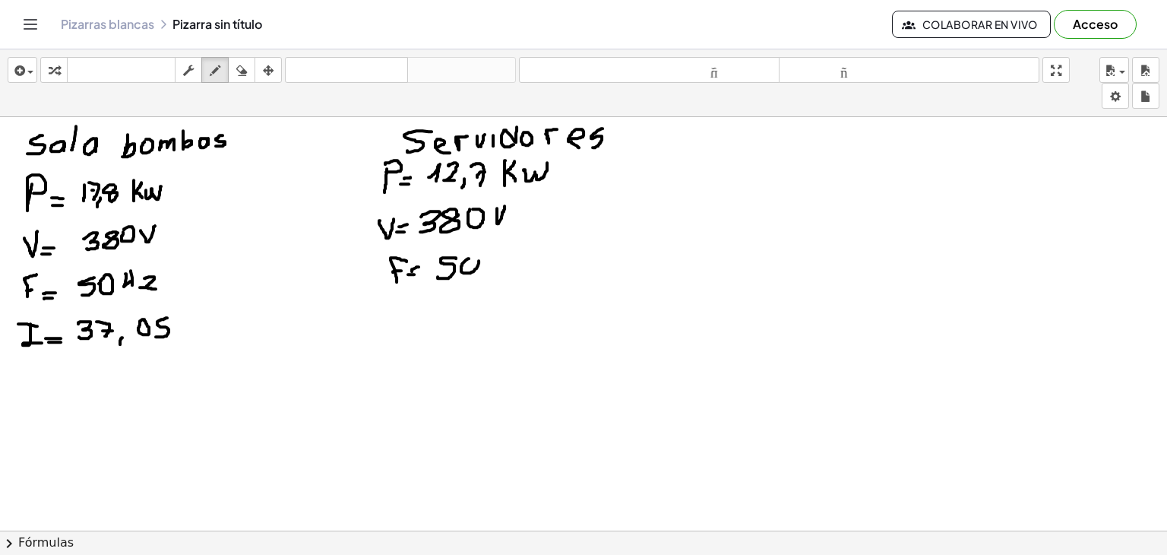
click at [474, 256] on div at bounding box center [583, 517] width 1167 height 848
drag, startPoint x: 487, startPoint y: 254, endPoint x: 485, endPoint y: 265, distance: 11.6
click at [485, 265] on div at bounding box center [583, 517] width 1167 height 848
drag, startPoint x: 495, startPoint y: 247, endPoint x: 492, endPoint y: 262, distance: 15.4
click at [492, 262] on div at bounding box center [583, 517] width 1167 height 848
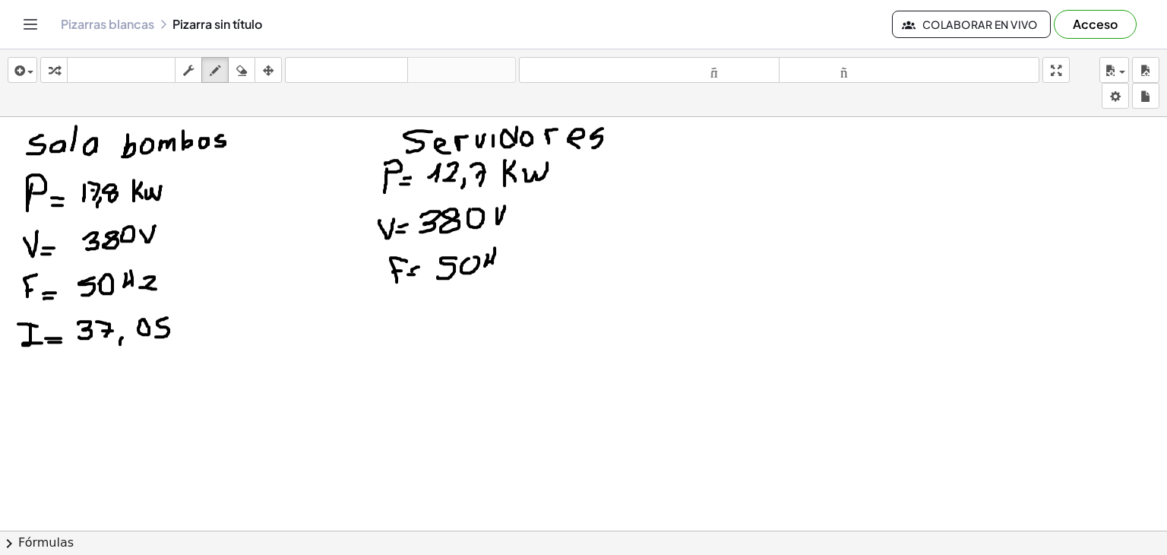
click at [491, 261] on div at bounding box center [583, 517] width 1167 height 848
drag, startPoint x: 504, startPoint y: 257, endPoint x: 507, endPoint y: 267, distance: 11.1
click at [507, 267] on div at bounding box center [583, 517] width 1167 height 848
drag, startPoint x: 405, startPoint y: 307, endPoint x: 410, endPoint y: 326, distance: 19.7
click at [410, 326] on div at bounding box center [583, 517] width 1167 height 848
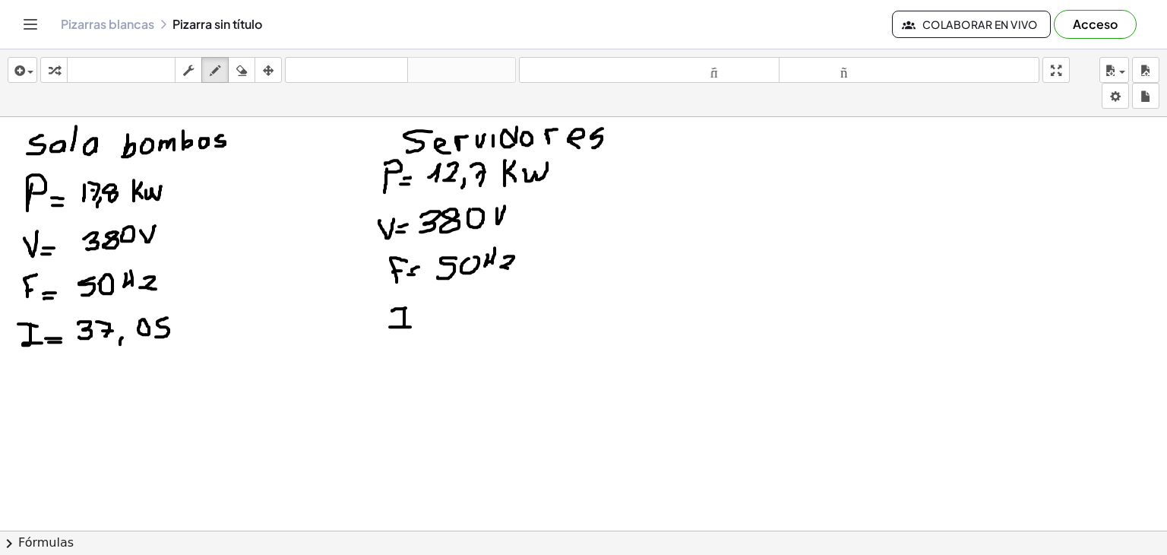
drag, startPoint x: 392, startPoint y: 310, endPoint x: 413, endPoint y: 307, distance: 21.5
click at [413, 307] on div at bounding box center [583, 517] width 1167 height 848
click at [431, 321] on div at bounding box center [583, 517] width 1167 height 848
drag, startPoint x: 422, startPoint y: 314, endPoint x: 428, endPoint y: 308, distance: 8.6
click at [428, 308] on div at bounding box center [583, 517] width 1167 height 848
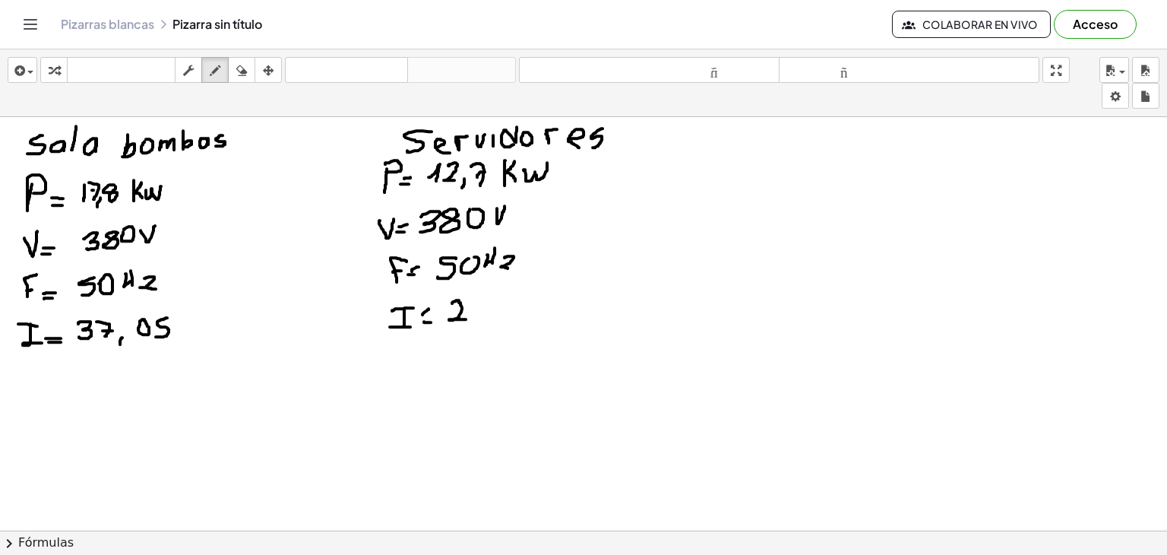
drag, startPoint x: 452, startPoint y: 302, endPoint x: 466, endPoint y: 318, distance: 21.5
click at [466, 318] on div at bounding box center [583, 517] width 1167 height 848
drag, startPoint x: 469, startPoint y: 299, endPoint x: 470, endPoint y: 314, distance: 15.3
click at [470, 314] on div at bounding box center [583, 517] width 1167 height 848
click at [489, 314] on div at bounding box center [583, 517] width 1167 height 848
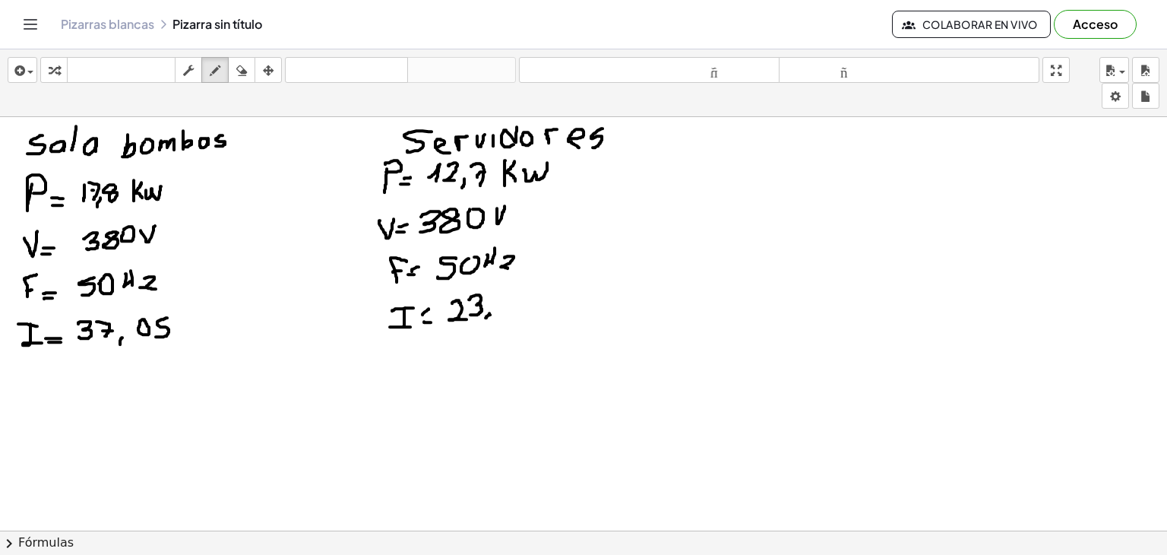
click at [485, 317] on div at bounding box center [583, 517] width 1167 height 848
drag, startPoint x: 514, startPoint y: 292, endPoint x: 501, endPoint y: 308, distance: 20.5
click at [501, 308] on div at bounding box center [583, 517] width 1167 height 848
drag, startPoint x: 524, startPoint y: 292, endPoint x: 520, endPoint y: 305, distance: 14.4
click at [520, 305] on div at bounding box center [583, 517] width 1167 height 848
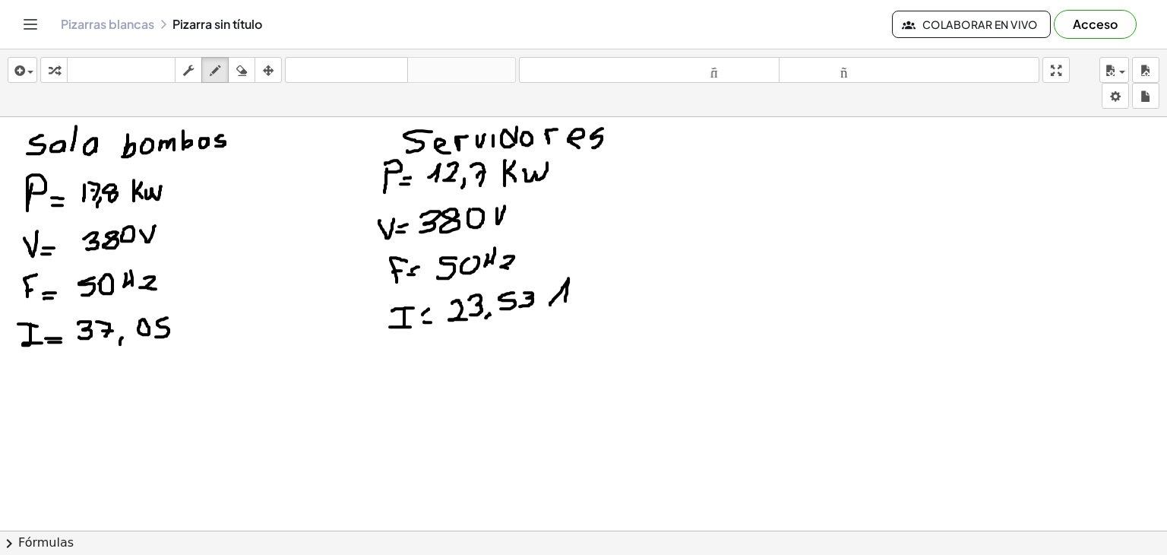
drag, startPoint x: 550, startPoint y: 304, endPoint x: 564, endPoint y: 303, distance: 14.5
click at [564, 303] on div at bounding box center [583, 517] width 1167 height 848
drag, startPoint x: 557, startPoint y: 295, endPoint x: 565, endPoint y: 295, distance: 8.4
click at [565, 295] on div at bounding box center [583, 517] width 1167 height 848
drag, startPoint x: 574, startPoint y: 294, endPoint x: 595, endPoint y: 299, distance: 21.9
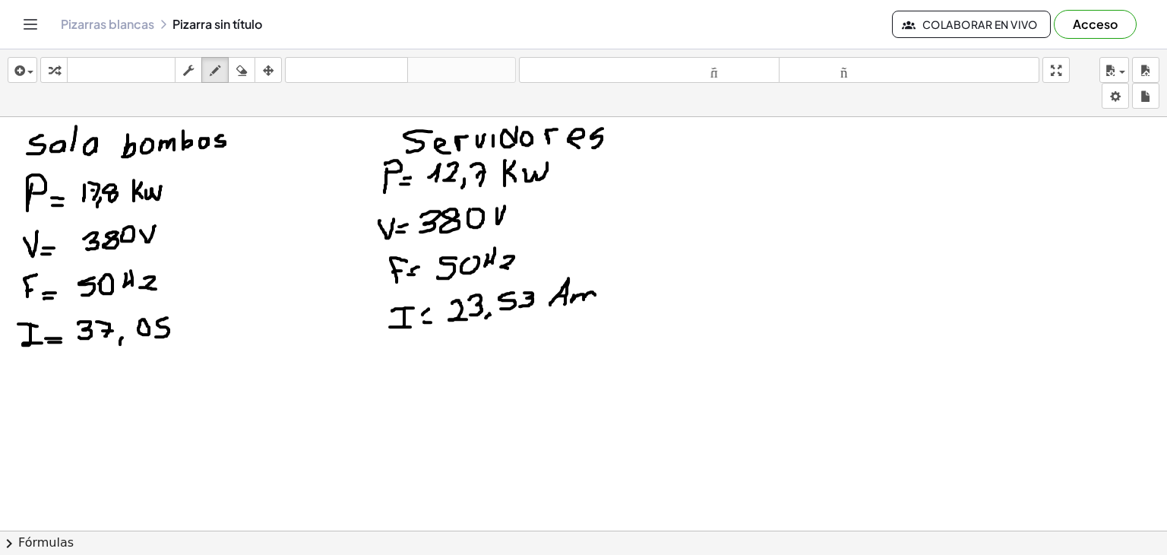
click at [595, 299] on div at bounding box center [583, 517] width 1167 height 848
click at [602, 299] on div at bounding box center [583, 517] width 1167 height 848
drag, startPoint x: 33, startPoint y: 368, endPoint x: 18, endPoint y: 396, distance: 30.9
click at [18, 396] on div at bounding box center [583, 517] width 1167 height 848
drag, startPoint x: 18, startPoint y: 384, endPoint x: 27, endPoint y: 384, distance: 8.4
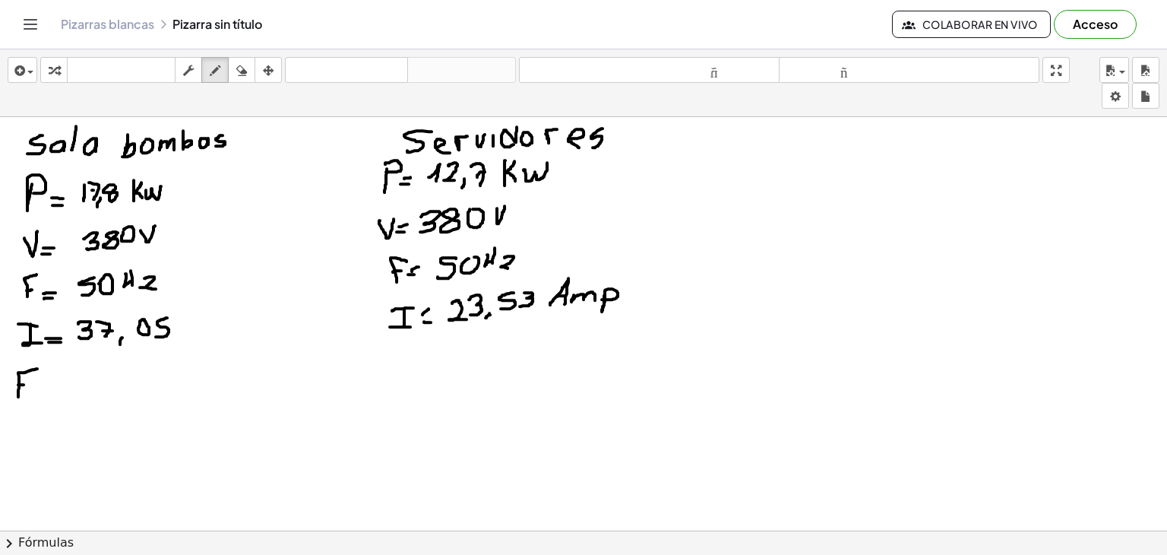
click at [27, 384] on div at bounding box center [583, 517] width 1167 height 848
drag, startPoint x: 43, startPoint y: 374, endPoint x: 43, endPoint y: 386, distance: 11.4
click at [43, 386] on div at bounding box center [583, 517] width 1167 height 848
drag, startPoint x: 58, startPoint y: 391, endPoint x: 68, endPoint y: 392, distance: 9.1
click at [67, 392] on div at bounding box center [583, 517] width 1167 height 848
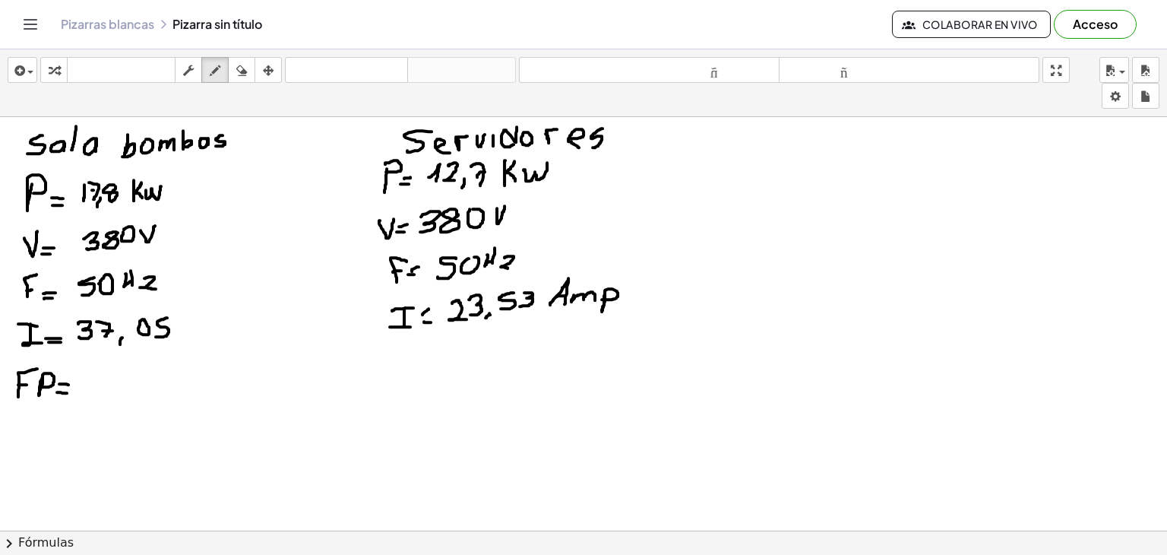
drag, startPoint x: 59, startPoint y: 383, endPoint x: 74, endPoint y: 384, distance: 14.5
click at [74, 384] on div at bounding box center [583, 517] width 1167 height 848
click at [83, 384] on div at bounding box center [583, 517] width 1167 height 848
click at [97, 375] on div at bounding box center [583, 517] width 1167 height 848
drag, startPoint x: 111, startPoint y: 387, endPoint x: 109, endPoint y: 395, distance: 8.7
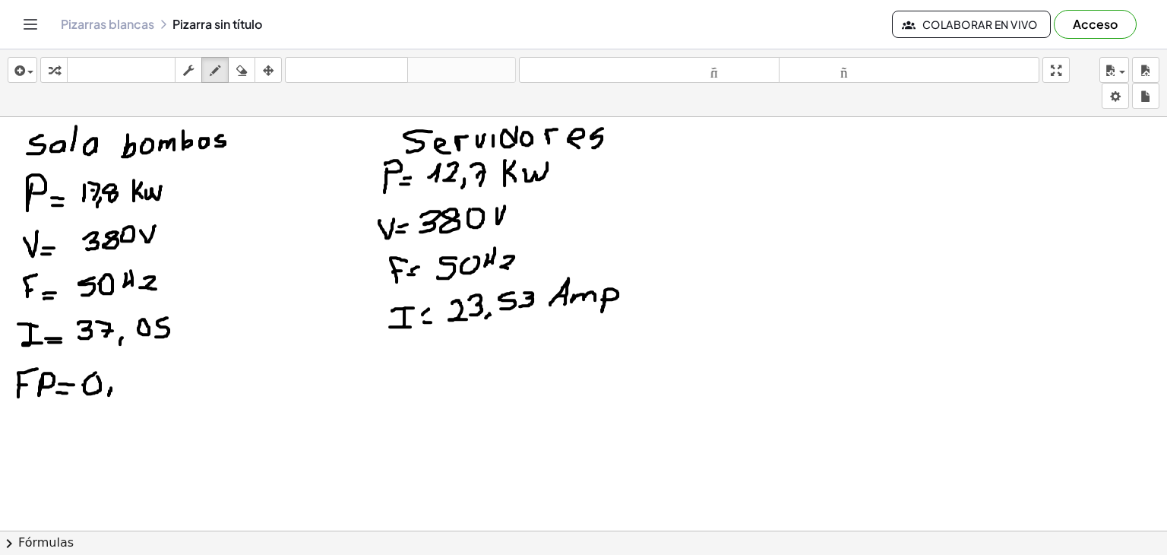
click at [109, 395] on div at bounding box center [583, 517] width 1167 height 848
drag, startPoint x: 119, startPoint y: 368, endPoint x: 129, endPoint y: 389, distance: 23.4
click at [129, 389] on div at bounding box center [583, 517] width 1167 height 848
drag, startPoint x: 125, startPoint y: 377, endPoint x: 134, endPoint y: 376, distance: 9.1
click at [134, 376] on div at bounding box center [583, 517] width 1167 height 848
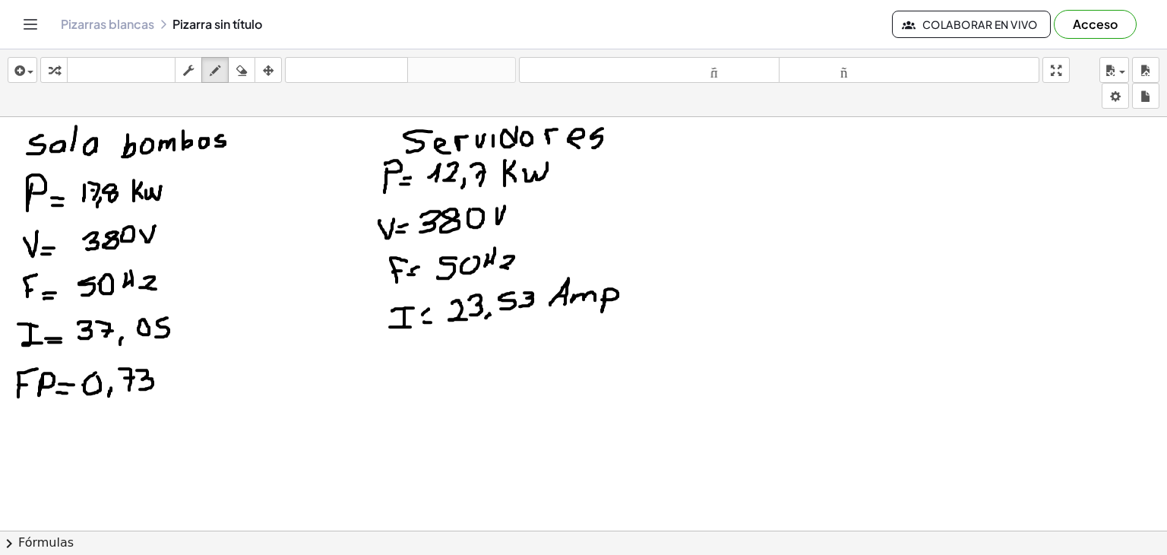
drag, startPoint x: 137, startPoint y: 369, endPoint x: 140, endPoint y: 388, distance: 19.2
click at [140, 388] on div at bounding box center [583, 517] width 1167 height 848
click at [60, 422] on div at bounding box center [583, 517] width 1167 height 848
drag, startPoint x: 55, startPoint y: 416, endPoint x: 52, endPoint y: 441, distance: 26.0
click at [52, 441] on div at bounding box center [583, 517] width 1167 height 848
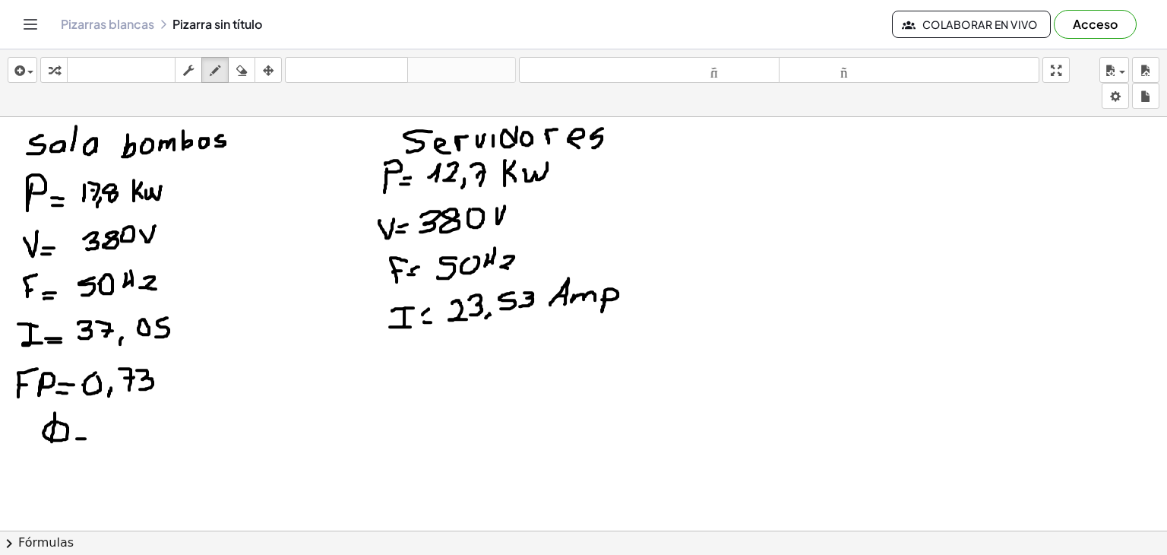
drag, startPoint x: 77, startPoint y: 438, endPoint x: 85, endPoint y: 436, distance: 8.5
click at [87, 438] on div at bounding box center [583, 517] width 1167 height 848
drag, startPoint x: 74, startPoint y: 431, endPoint x: 88, endPoint y: 429, distance: 13.9
click at [87, 429] on div at bounding box center [583, 517] width 1167 height 848
click at [119, 422] on div at bounding box center [583, 517] width 1167 height 848
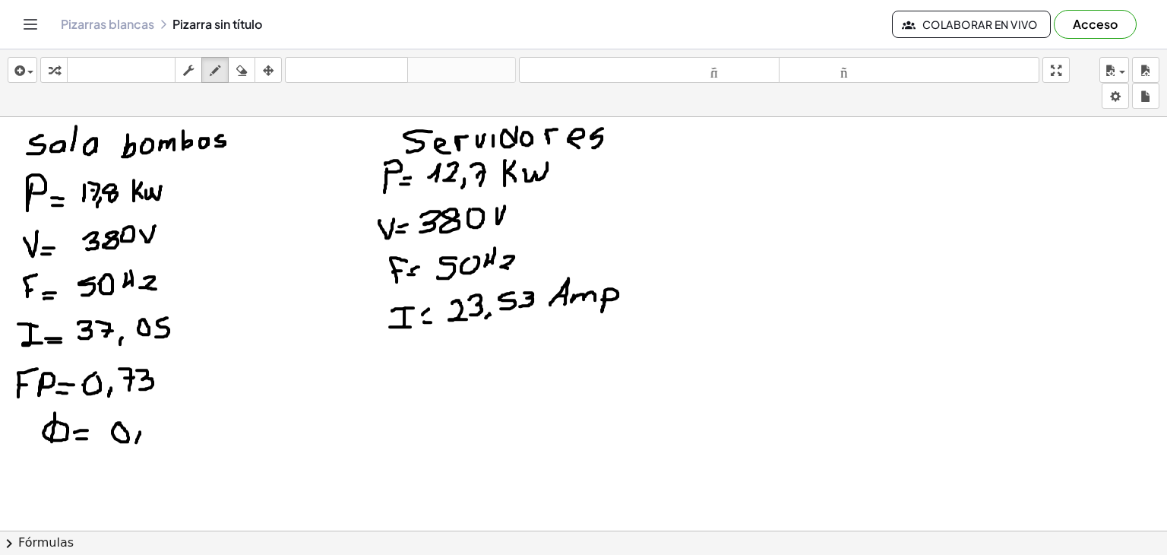
drag, startPoint x: 140, startPoint y: 431, endPoint x: 134, endPoint y: 444, distance: 14.0
click at [134, 444] on div at bounding box center [583, 517] width 1167 height 848
drag, startPoint x: 153, startPoint y: 416, endPoint x: 150, endPoint y: 436, distance: 20.9
click at [150, 436] on div at bounding box center [583, 517] width 1167 height 848
drag, startPoint x: 166, startPoint y: 414, endPoint x: 173, endPoint y: 435, distance: 21.9
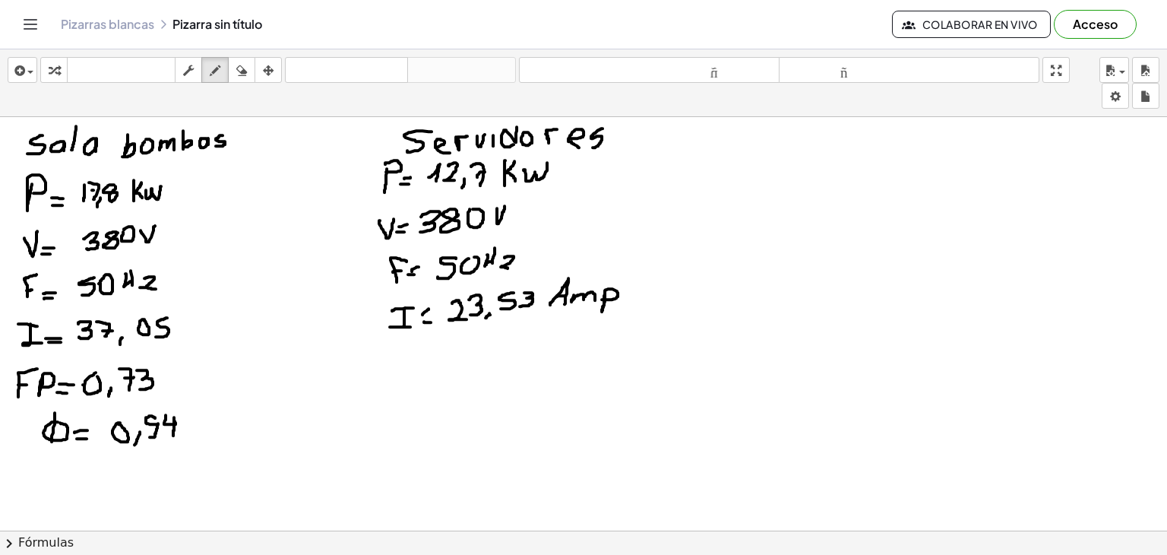
click at [173, 435] on div at bounding box center [583, 517] width 1167 height 848
drag, startPoint x: 425, startPoint y: 347, endPoint x: 401, endPoint y: 370, distance: 32.8
click at [401, 370] on div at bounding box center [583, 517] width 1167 height 848
click at [404, 359] on div at bounding box center [583, 517] width 1167 height 848
click at [416, 364] on div at bounding box center [583, 517] width 1167 height 848
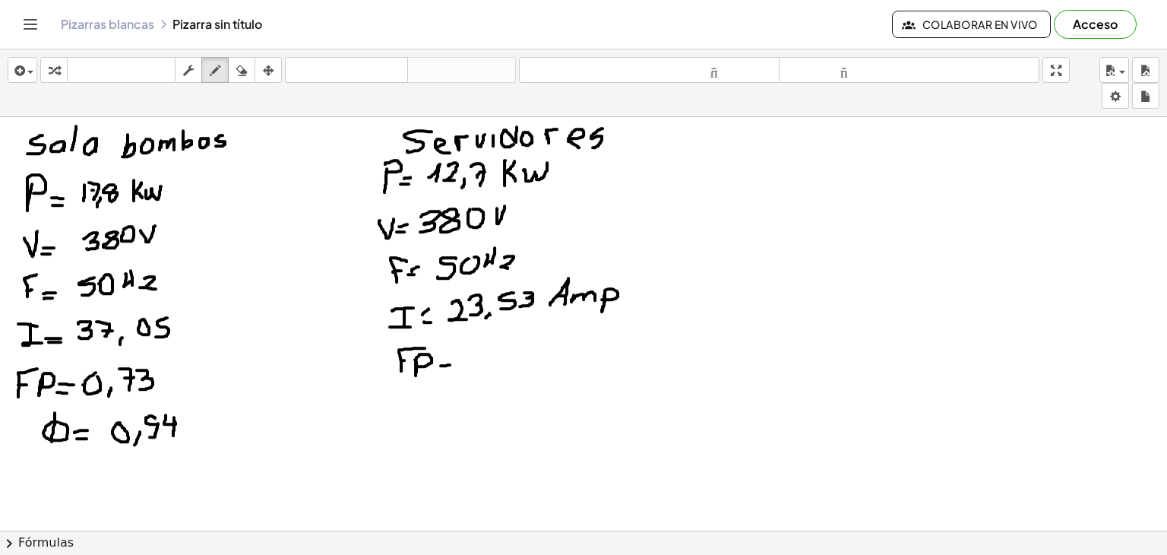
drag, startPoint x: 441, startPoint y: 365, endPoint x: 453, endPoint y: 364, distance: 12.2
click at [453, 364] on div at bounding box center [583, 517] width 1167 height 848
drag, startPoint x: 440, startPoint y: 356, endPoint x: 452, endPoint y: 356, distance: 12.2
click at [452, 356] on div at bounding box center [583, 517] width 1167 height 848
click at [489, 341] on div at bounding box center [583, 517] width 1167 height 848
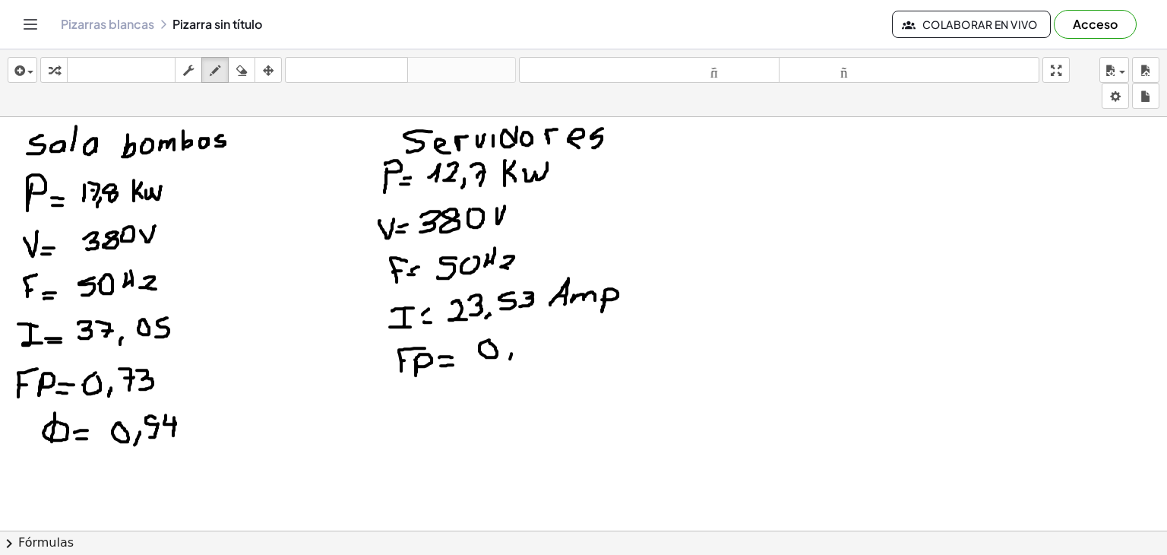
drag, startPoint x: 510, startPoint y: 358, endPoint x: 506, endPoint y: 365, distance: 7.8
click at [506, 365] on div at bounding box center [583, 517] width 1167 height 848
click at [538, 335] on div at bounding box center [583, 517] width 1167 height 848
drag, startPoint x: 548, startPoint y: 339, endPoint x: 562, endPoint y: 352, distance: 19.4
click at [562, 352] on div at bounding box center [583, 517] width 1167 height 848
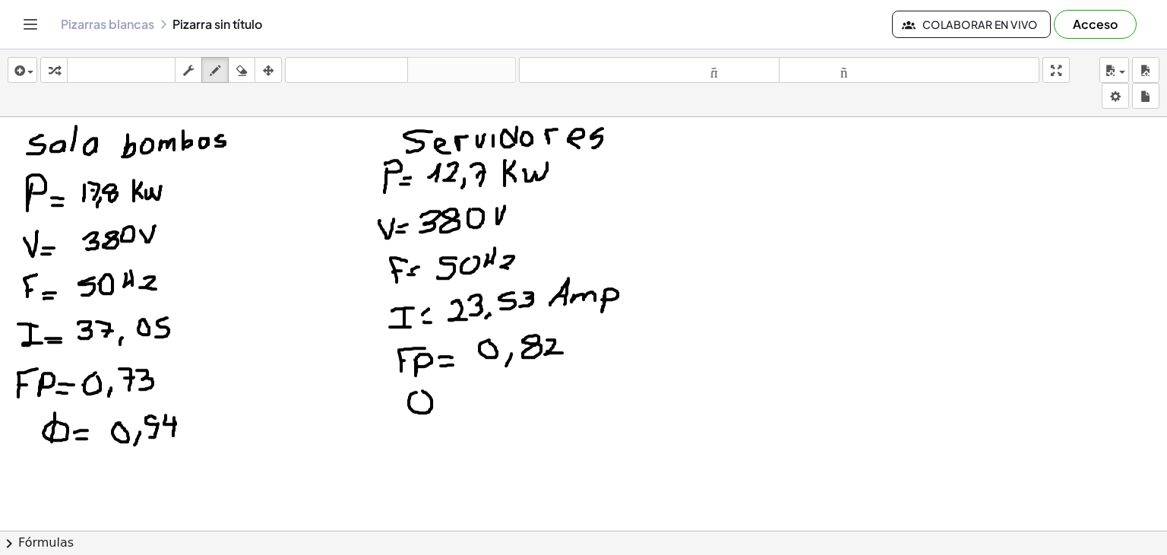
click at [416, 389] on div at bounding box center [583, 517] width 1167 height 848
drag, startPoint x: 420, startPoint y: 378, endPoint x: 417, endPoint y: 417, distance: 38.9
click at [417, 417] on div at bounding box center [583, 517] width 1167 height 848
drag, startPoint x: 447, startPoint y: 408, endPoint x: 459, endPoint y: 407, distance: 11.4
click at [459, 407] on div at bounding box center [583, 517] width 1167 height 848
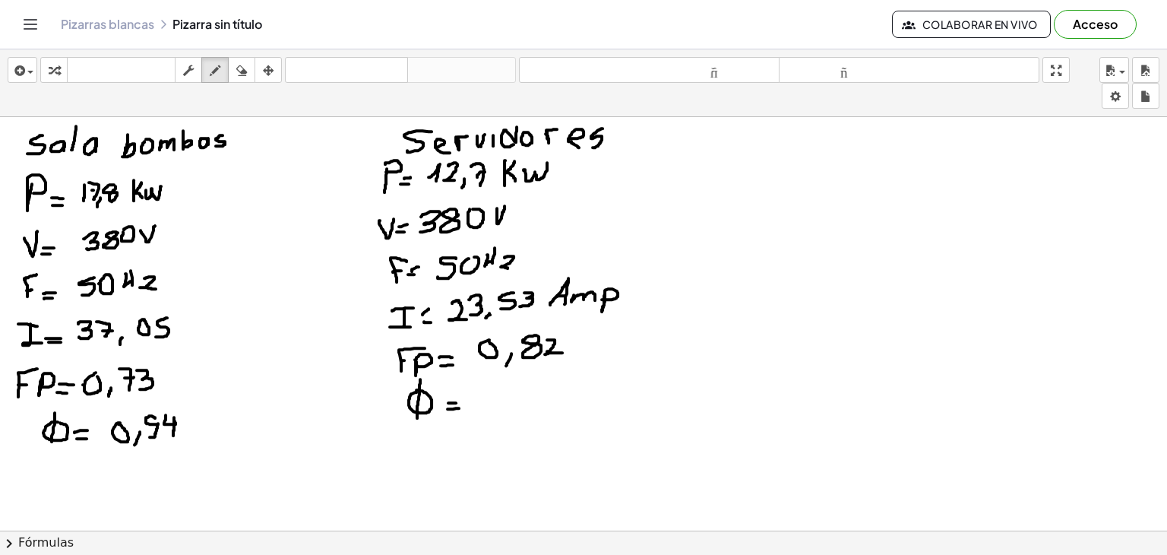
drag, startPoint x: 448, startPoint y: 402, endPoint x: 465, endPoint y: 402, distance: 16.7
click at [464, 402] on div at bounding box center [583, 517] width 1167 height 848
click at [519, 381] on div at bounding box center [583, 517] width 1167 height 848
click at [533, 408] on div at bounding box center [583, 517] width 1167 height 848
drag, startPoint x: 559, startPoint y: 378, endPoint x: 551, endPoint y: 401, distance: 24.7
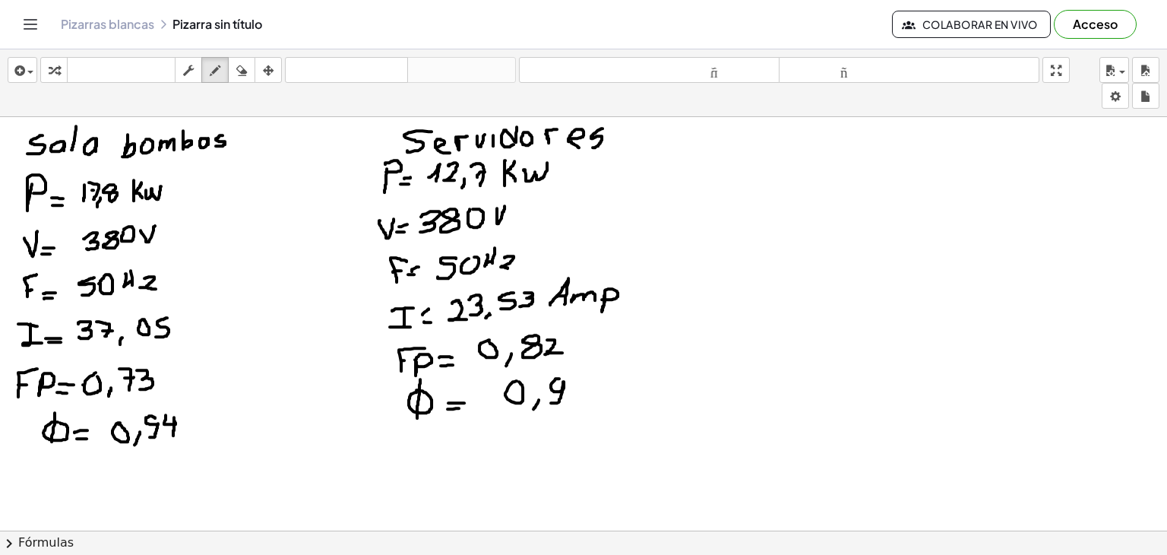
click at [550, 401] on div at bounding box center [583, 517] width 1167 height 848
drag, startPoint x: 572, startPoint y: 379, endPoint x: 579, endPoint y: 400, distance: 21.6
click at [579, 400] on div at bounding box center [583, 517] width 1167 height 848
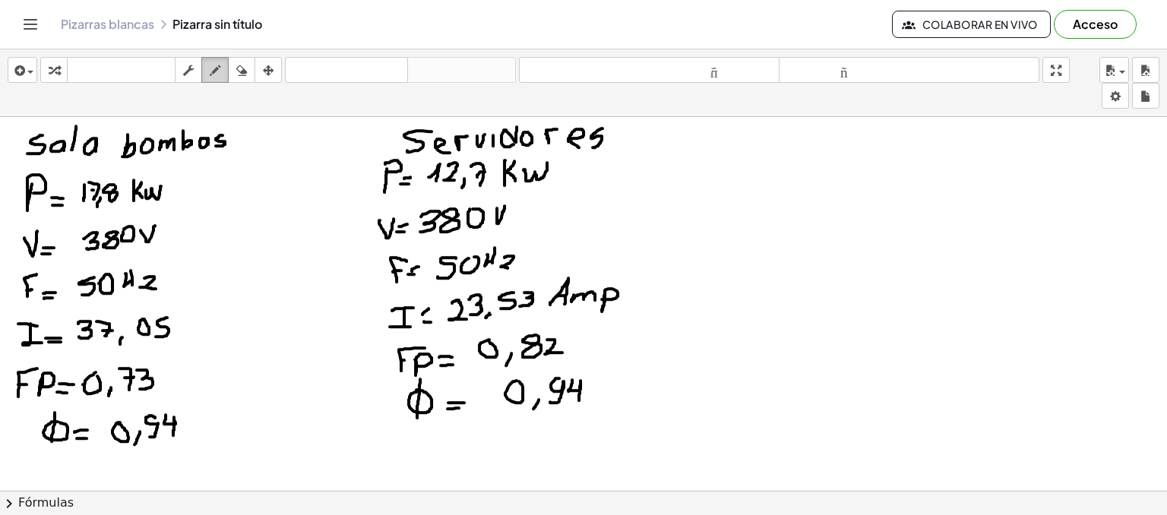
click at [215, 71] on icon "button" at bounding box center [215, 71] width 11 height 18
drag, startPoint x: 751, startPoint y: 126, endPoint x: 774, endPoint y: 145, distance: 30.3
click at [730, 150] on div at bounding box center [583, 517] width 1167 height 848
click at [766, 136] on div at bounding box center [583, 517] width 1167 height 848
drag, startPoint x: 790, startPoint y: 128, endPoint x: 790, endPoint y: 144, distance: 15.2
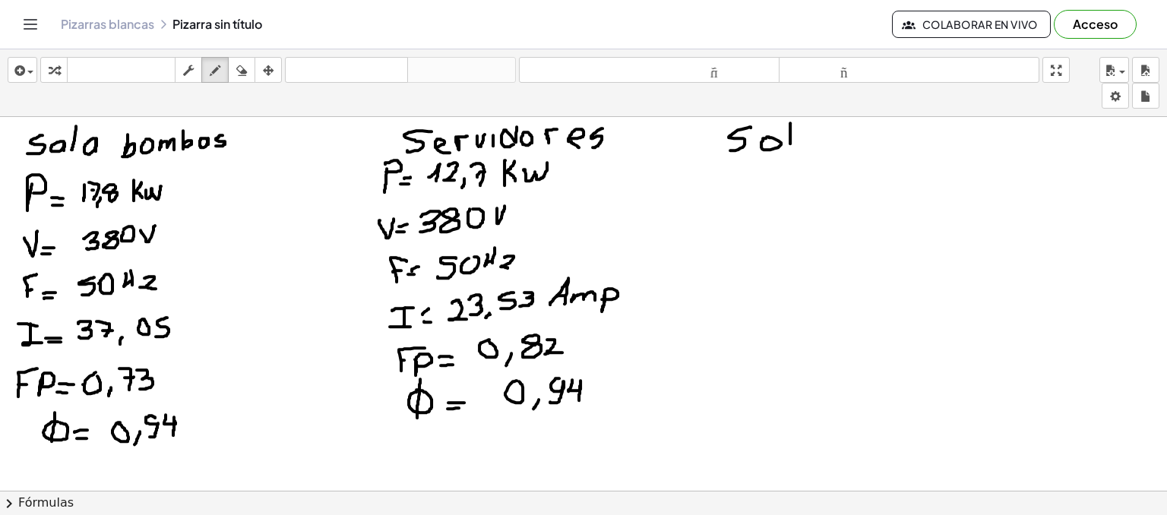
click at [790, 144] on div at bounding box center [583, 517] width 1167 height 848
drag, startPoint x: 807, startPoint y: 133, endPoint x: 808, endPoint y: 144, distance: 10.7
click at [808, 144] on div at bounding box center [583, 517] width 1167 height 848
drag, startPoint x: 863, startPoint y: 122, endPoint x: 856, endPoint y: 144, distance: 23.8
click at [856, 144] on div at bounding box center [583, 517] width 1167 height 848
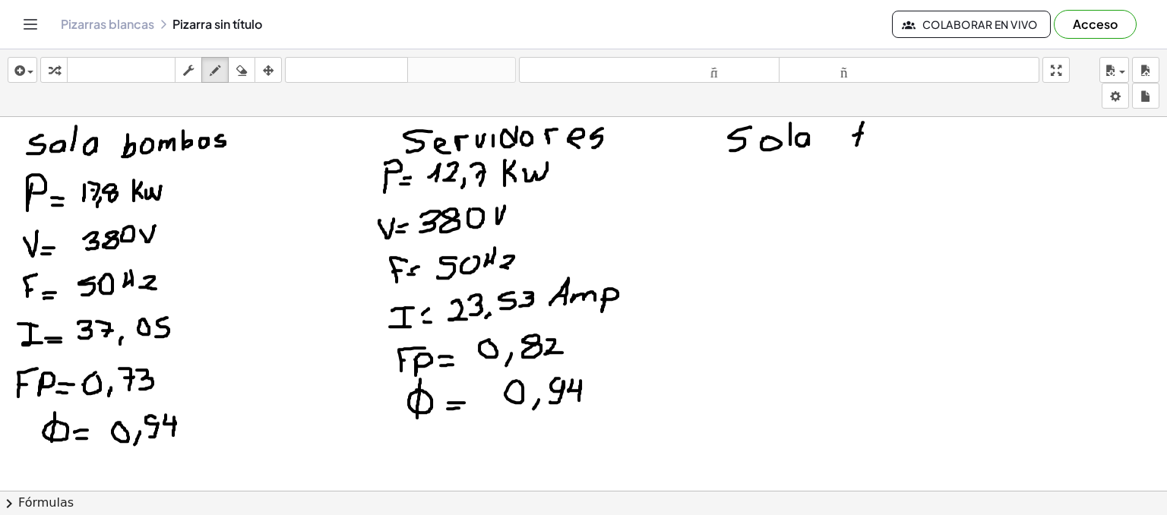
drag, startPoint x: 853, startPoint y: 134, endPoint x: 864, endPoint y: 132, distance: 10.9
click at [863, 132] on div at bounding box center [583, 517] width 1167 height 848
drag, startPoint x: 872, startPoint y: 134, endPoint x: 880, endPoint y: 141, distance: 10.2
click at [878, 143] on div at bounding box center [583, 517] width 1167 height 848
drag, startPoint x: 884, startPoint y: 131, endPoint x: 895, endPoint y: 128, distance: 10.9
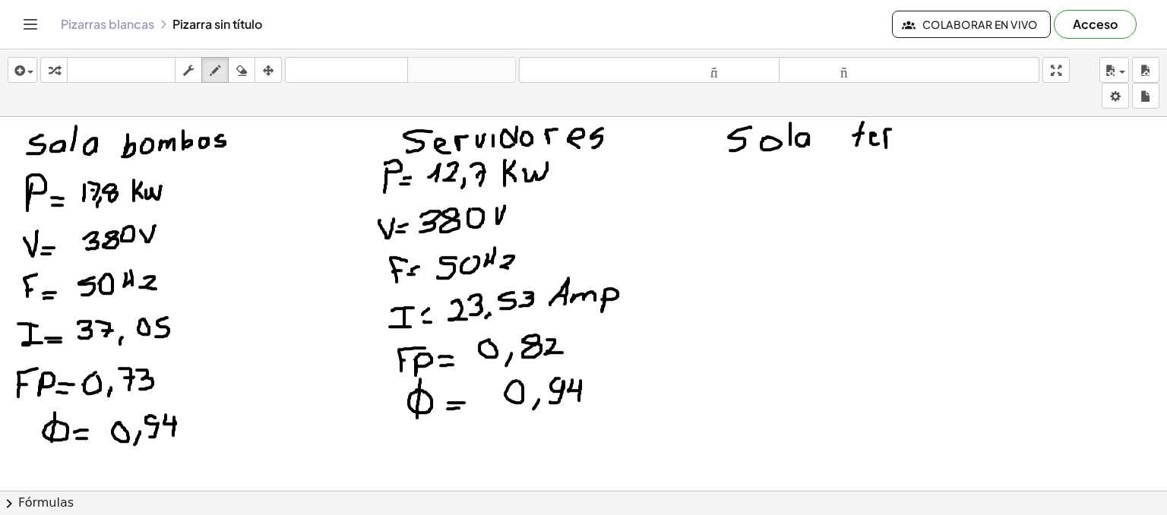
click at [894, 128] on div at bounding box center [583, 517] width 1167 height 848
drag, startPoint x: 901, startPoint y: 130, endPoint x: 919, endPoint y: 134, distance: 18.8
click at [919, 134] on div at bounding box center [583, 517] width 1167 height 848
drag, startPoint x: 930, startPoint y: 126, endPoint x: 931, endPoint y: 141, distance: 14.5
click at [931, 140] on div at bounding box center [583, 517] width 1167 height 848
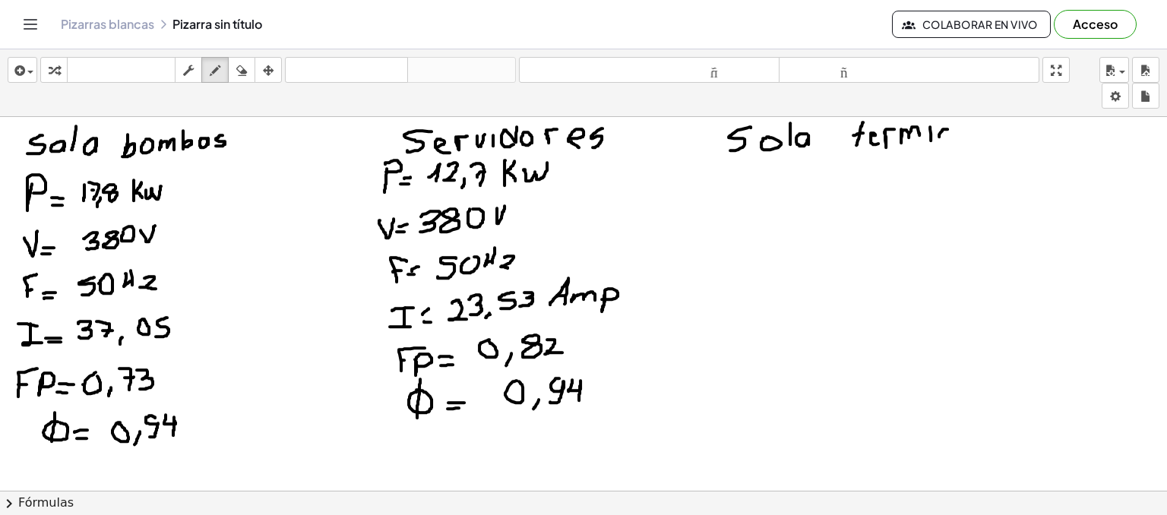
drag, startPoint x: 947, startPoint y: 128, endPoint x: 943, endPoint y: 137, distance: 10.2
click at [942, 137] on div at bounding box center [583, 517] width 1167 height 848
drag, startPoint x: 964, startPoint y: 128, endPoint x: 963, endPoint y: 138, distance: 9.9
click at [963, 138] on div at bounding box center [583, 517] width 1167 height 848
drag, startPoint x: 728, startPoint y: 170, endPoint x: 726, endPoint y: 195, distance: 25.2
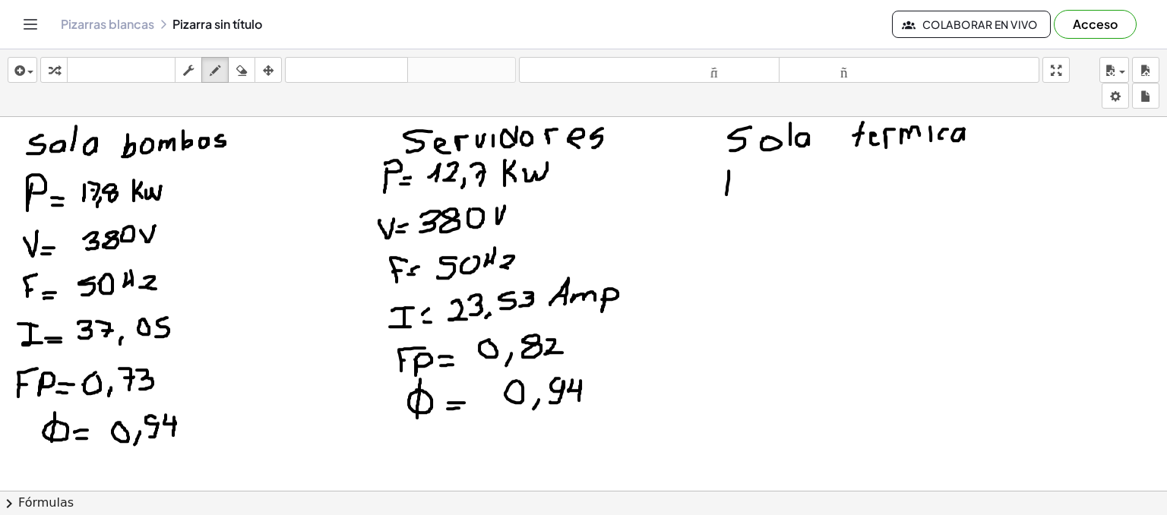
click at [726, 195] on div at bounding box center [583, 517] width 1167 height 848
drag, startPoint x: 729, startPoint y: 169, endPoint x: 729, endPoint y: 183, distance: 13.7
click at [729, 183] on div at bounding box center [583, 517] width 1167 height 848
drag, startPoint x: 741, startPoint y: 189, endPoint x: 751, endPoint y: 189, distance: 9.1
click at [750, 189] on div at bounding box center [583, 517] width 1167 height 848
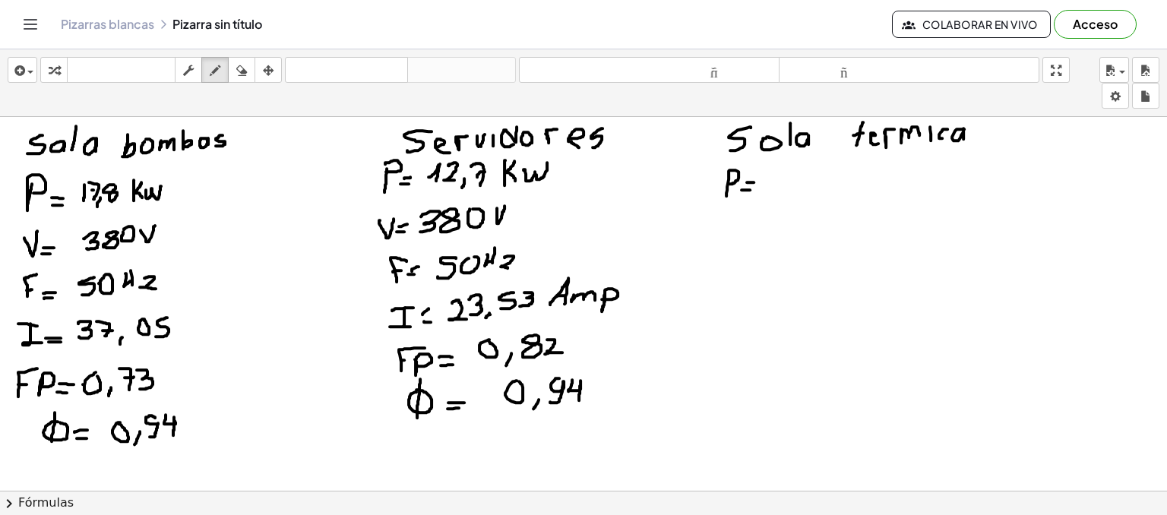
drag, startPoint x: 747, startPoint y: 182, endPoint x: 756, endPoint y: 182, distance: 9.1
click at [756, 182] on div at bounding box center [583, 517] width 1167 height 848
drag, startPoint x: 781, startPoint y: 173, endPoint x: 785, endPoint y: 189, distance: 16.4
click at [784, 189] on div at bounding box center [583, 517] width 1167 height 848
drag, startPoint x: 793, startPoint y: 186, endPoint x: 801, endPoint y: 191, distance: 9.9
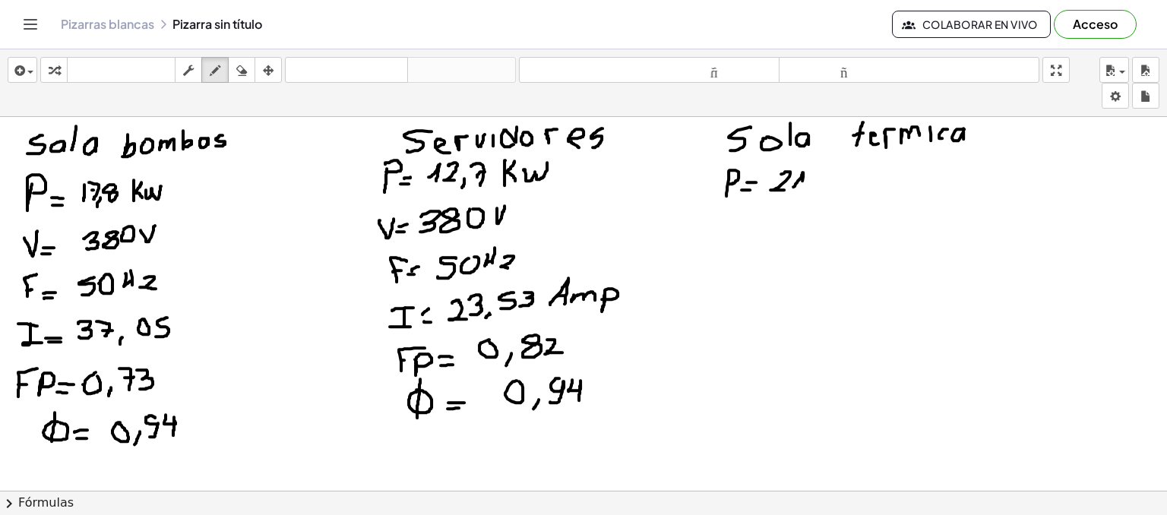
click at [801, 191] on div at bounding box center [583, 517] width 1167 height 848
drag, startPoint x: 808, startPoint y: 189, endPoint x: 807, endPoint y: 198, distance: 9.2
click at [807, 198] on div at bounding box center [583, 517] width 1167 height 848
drag, startPoint x: 833, startPoint y: 169, endPoint x: 814, endPoint y: 189, distance: 27.4
click at [814, 189] on div at bounding box center [583, 517] width 1167 height 848
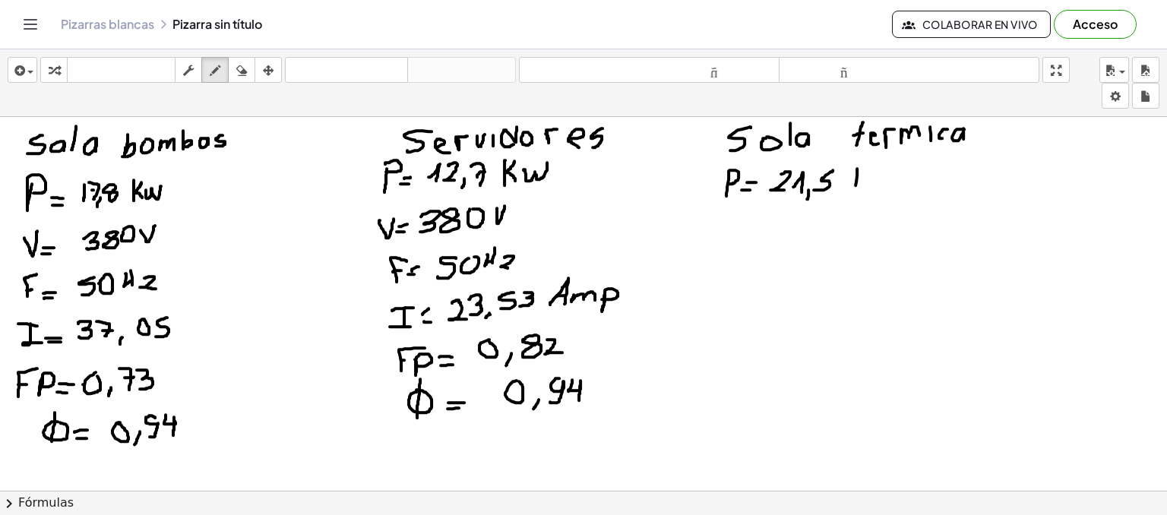
drag, startPoint x: 857, startPoint y: 168, endPoint x: 855, endPoint y: 192, distance: 24.4
click at [855, 191] on div at bounding box center [583, 517] width 1167 height 848
drag, startPoint x: 864, startPoint y: 170, endPoint x: 864, endPoint y: 186, distance: 16.0
click at [864, 186] on div at bounding box center [583, 517] width 1167 height 848
drag, startPoint x: 870, startPoint y: 172, endPoint x: 886, endPoint y: 162, distance: 19.4
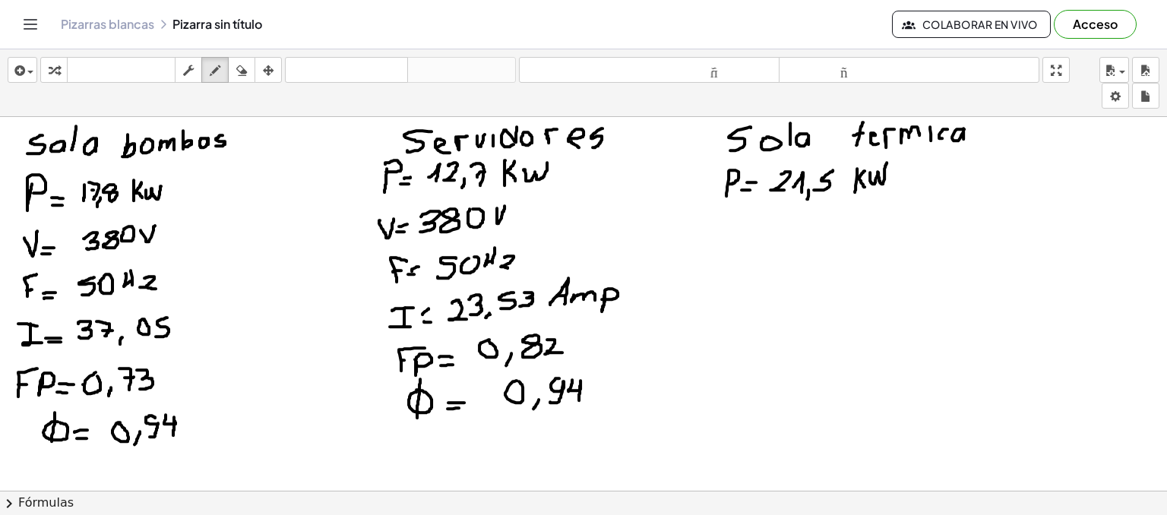
click at [886, 162] on div at bounding box center [583, 517] width 1167 height 848
drag, startPoint x: 723, startPoint y: 218, endPoint x: 735, endPoint y: 210, distance: 14.3
click at [735, 210] on div at bounding box center [583, 517] width 1167 height 848
click at [745, 227] on div at bounding box center [583, 517] width 1167 height 848
click at [748, 221] on div at bounding box center [583, 517] width 1167 height 848
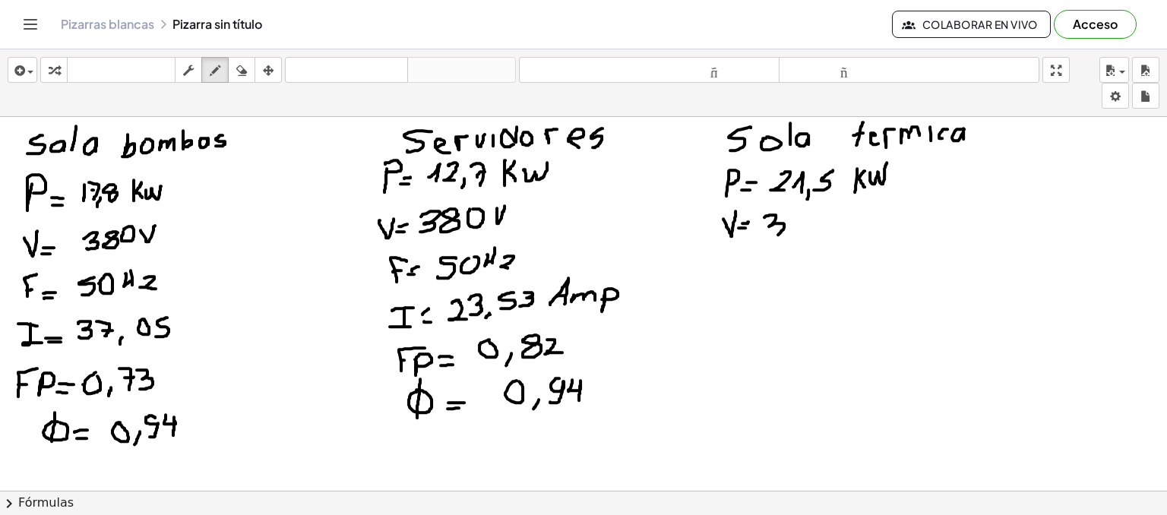
drag, startPoint x: 764, startPoint y: 216, endPoint x: 773, endPoint y: 232, distance: 17.3
click at [769, 233] on div at bounding box center [583, 517] width 1167 height 848
click at [811, 210] on div at bounding box center [583, 517] width 1167 height 848
click at [826, 209] on div at bounding box center [583, 517] width 1167 height 848
drag, startPoint x: 839, startPoint y: 210, endPoint x: 848, endPoint y: 207, distance: 10.6
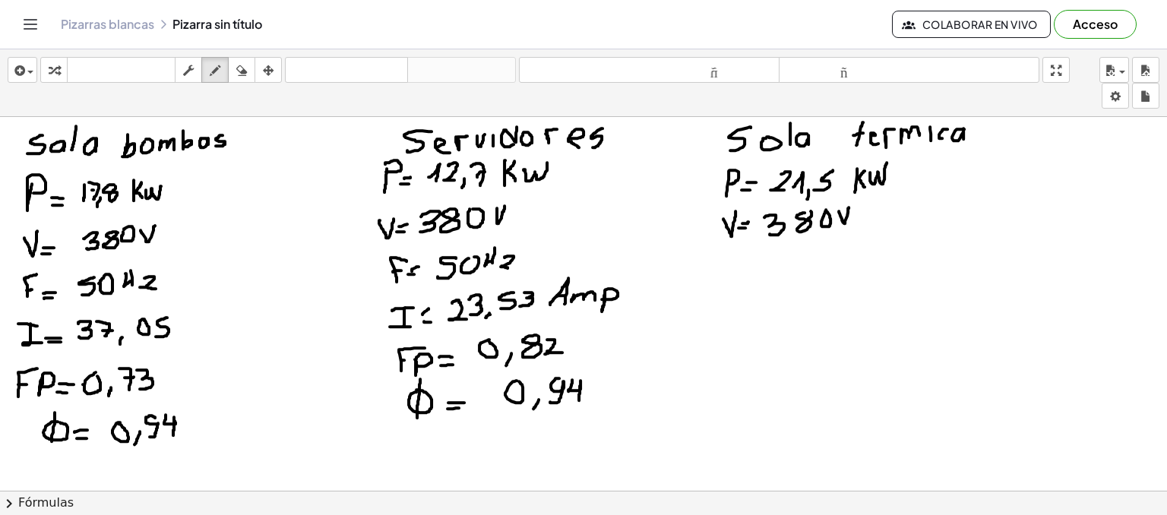
click at [848, 207] on div at bounding box center [583, 517] width 1167 height 848
drag, startPoint x: 744, startPoint y: 257, endPoint x: 728, endPoint y: 274, distance: 23.7
click at [728, 274] on div at bounding box center [583, 517] width 1167 height 848
drag, startPoint x: 728, startPoint y: 270, endPoint x: 738, endPoint y: 270, distance: 9.1
click at [735, 270] on div at bounding box center [583, 517] width 1167 height 848
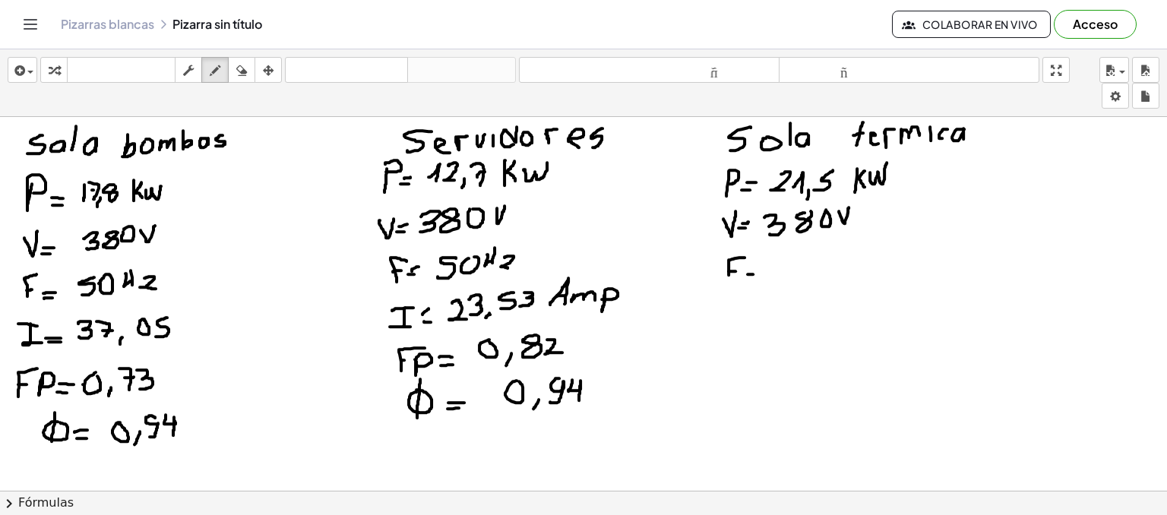
click at [754, 273] on div at bounding box center [583, 517] width 1167 height 848
drag, startPoint x: 747, startPoint y: 268, endPoint x: 755, endPoint y: 268, distance: 8.4
click at [754, 268] on div at bounding box center [583, 517] width 1167 height 848
drag, startPoint x: 796, startPoint y: 258, endPoint x: 779, endPoint y: 271, distance: 22.2
click at [779, 271] on div at bounding box center [583, 517] width 1167 height 848
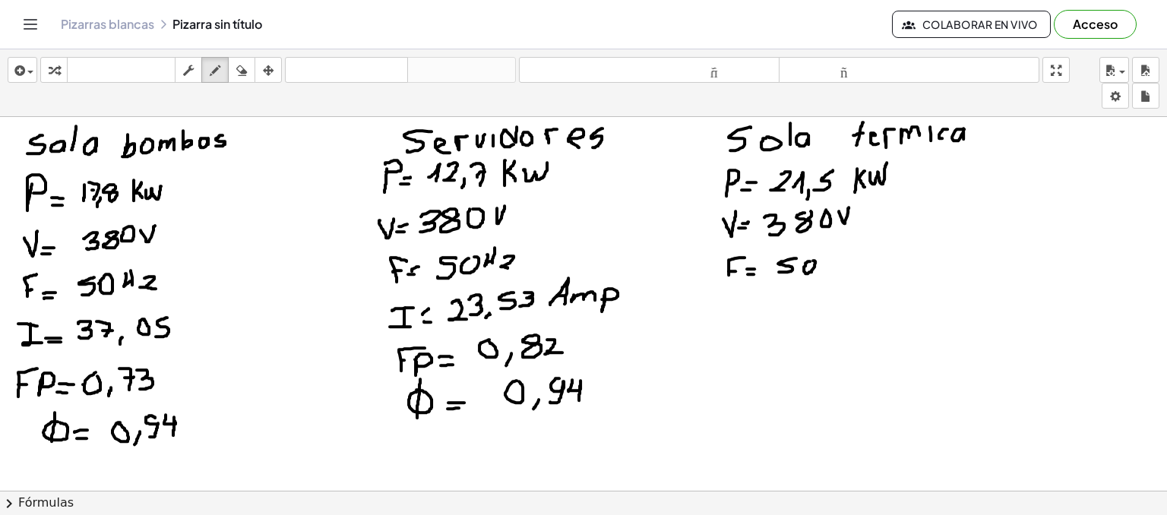
click at [813, 260] on div at bounding box center [583, 517] width 1167 height 848
drag, startPoint x: 836, startPoint y: 257, endPoint x: 833, endPoint y: 272, distance: 15.4
click at [833, 272] on div at bounding box center [583, 517] width 1167 height 848
drag, startPoint x: 842, startPoint y: 254, endPoint x: 841, endPoint y: 271, distance: 17.5
click at [841, 271] on div at bounding box center [583, 517] width 1167 height 848
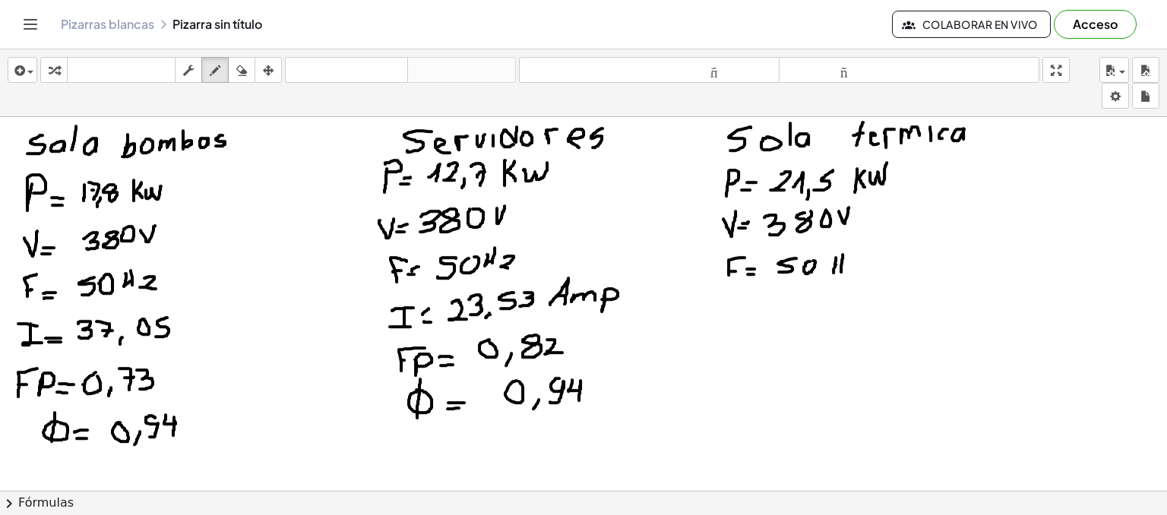
click at [837, 263] on div at bounding box center [583, 517] width 1167 height 848
drag, startPoint x: 852, startPoint y: 261, endPoint x: 855, endPoint y: 272, distance: 11.1
click at [855, 272] on div at bounding box center [583, 517] width 1167 height 848
drag, startPoint x: 735, startPoint y: 295, endPoint x: 737, endPoint y: 314, distance: 18.3
click at [737, 314] on div at bounding box center [583, 517] width 1167 height 848
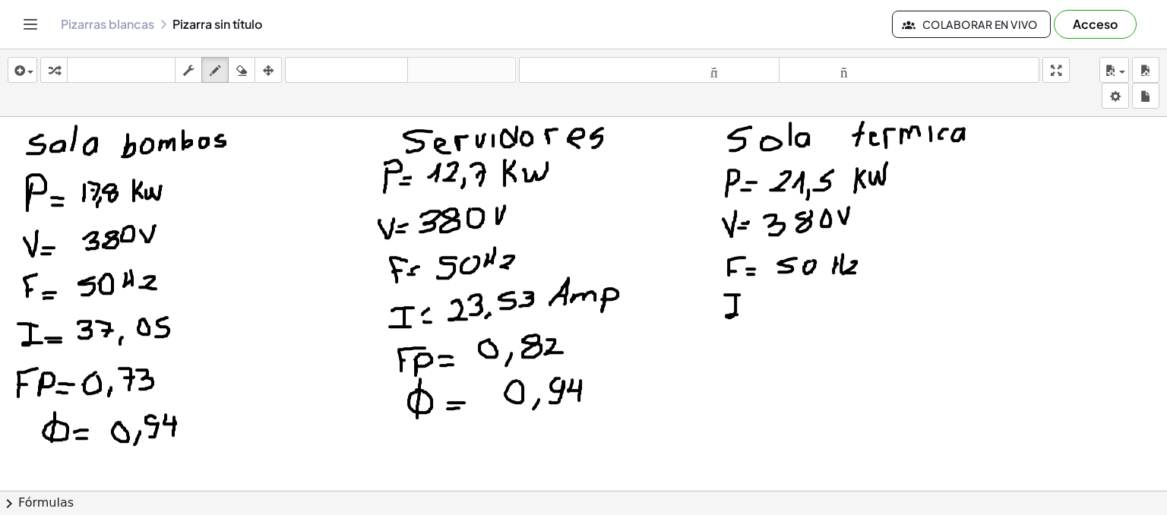
drag, startPoint x: 738, startPoint y: 294, endPoint x: 747, endPoint y: 294, distance: 9.1
click at [746, 294] on div at bounding box center [583, 517] width 1167 height 848
drag, startPoint x: 744, startPoint y: 309, endPoint x: 754, endPoint y: 309, distance: 9.1
click at [754, 309] on div at bounding box center [583, 517] width 1167 height 848
drag, startPoint x: 747, startPoint y: 303, endPoint x: 757, endPoint y: 302, distance: 9.2
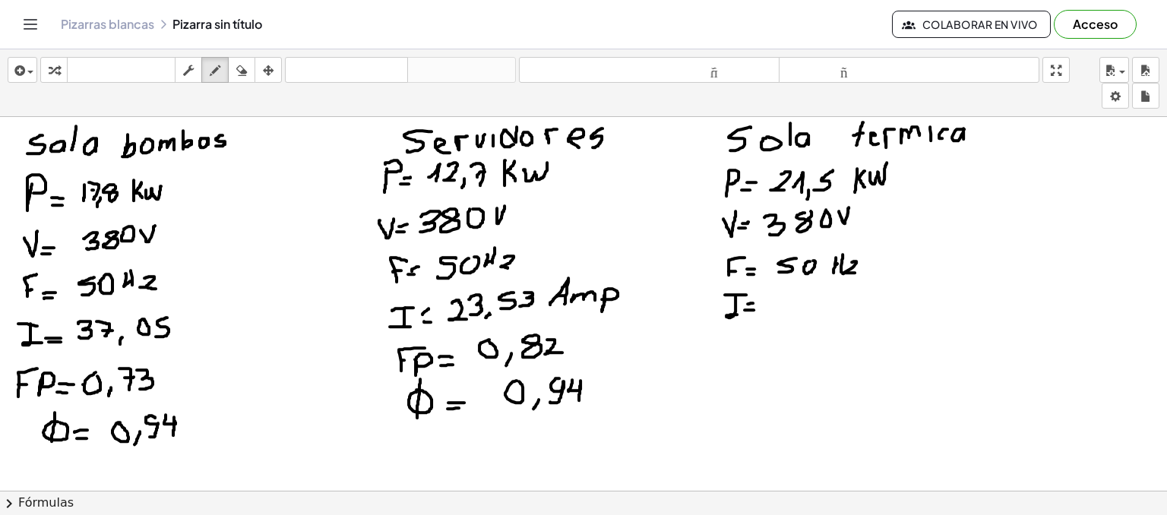
click at [757, 302] on div at bounding box center [583, 517] width 1167 height 848
drag, startPoint x: 784, startPoint y: 292, endPoint x: 792, endPoint y: 308, distance: 17.0
click at [792, 308] on div at bounding box center [583, 517] width 1167 height 848
drag, startPoint x: 801, startPoint y: 291, endPoint x: 808, endPoint y: 306, distance: 16.7
click at [808, 306] on div at bounding box center [583, 517] width 1167 height 848
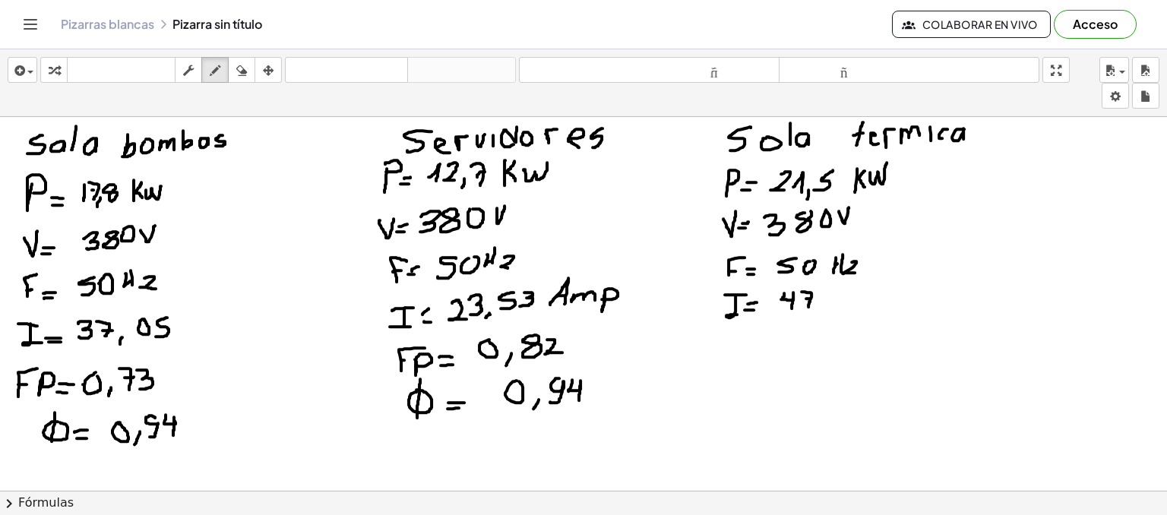
click at [812, 298] on div at bounding box center [583, 517] width 1167 height 848
drag, startPoint x: 820, startPoint y: 299, endPoint x: 820, endPoint y: 308, distance: 9.9
click at [820, 308] on div at bounding box center [583, 517] width 1167 height 848
drag, startPoint x: 830, startPoint y: 289, endPoint x: 823, endPoint y: 306, distance: 18.4
click at [823, 306] on div at bounding box center [583, 517] width 1167 height 848
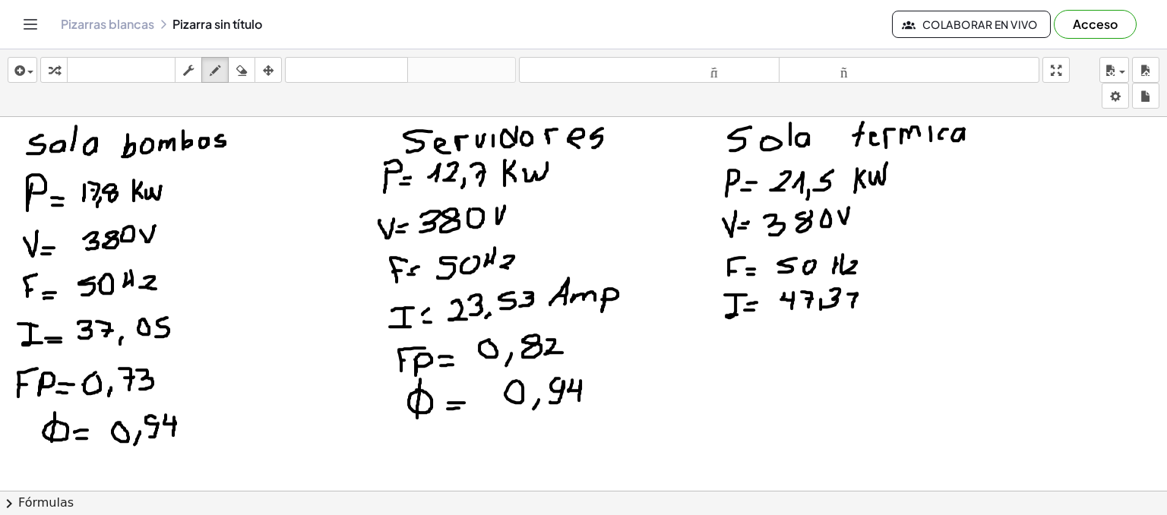
drag, startPoint x: 848, startPoint y: 293, endPoint x: 852, endPoint y: 308, distance: 14.9
click at [852, 308] on div at bounding box center [583, 517] width 1167 height 848
drag, startPoint x: 848, startPoint y: 302, endPoint x: 857, endPoint y: 300, distance: 9.2
click at [857, 300] on div at bounding box center [583, 517] width 1167 height 848
drag, startPoint x: 874, startPoint y: 310, endPoint x: 883, endPoint y: 316, distance: 10.3
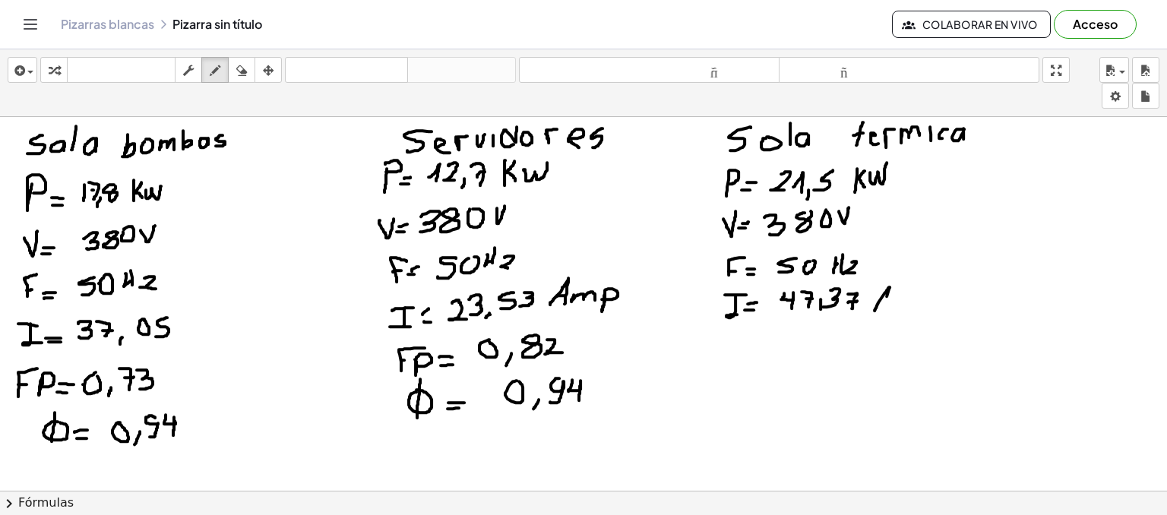
click at [883, 316] on div at bounding box center [583, 517] width 1167 height 848
drag, startPoint x: 878, startPoint y: 304, endPoint x: 887, endPoint y: 304, distance: 9.1
click at [886, 304] on div at bounding box center [583, 517] width 1167 height 848
drag, startPoint x: 890, startPoint y: 302, endPoint x: 909, endPoint y: 308, distance: 19.0
click at [909, 308] on div at bounding box center [583, 517] width 1167 height 848
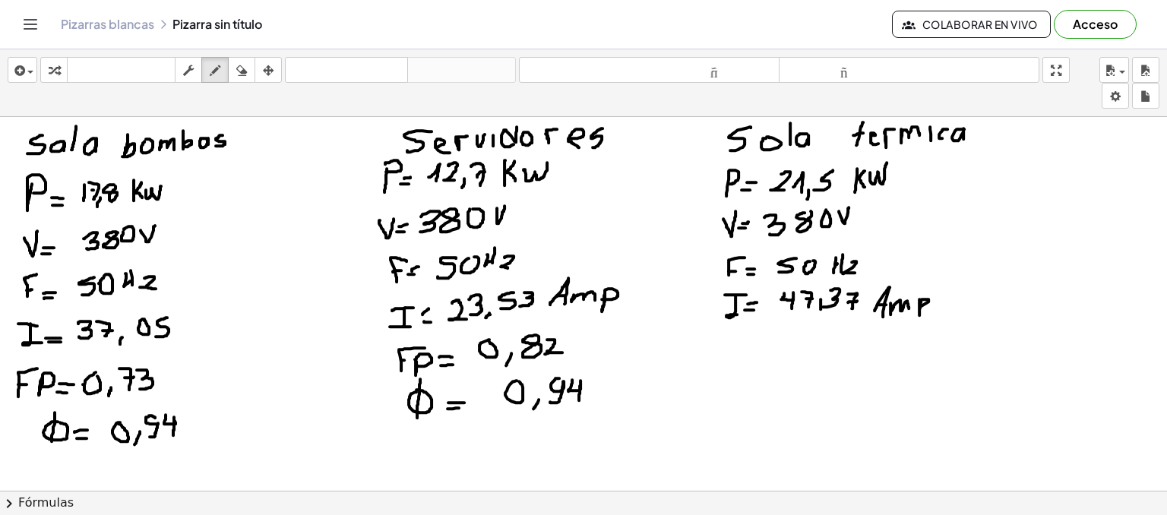
click at [920, 305] on div at bounding box center [583, 517] width 1167 height 848
drag, startPoint x: 752, startPoint y: 336, endPoint x: 742, endPoint y: 352, distance: 19.4
click at [742, 352] on div at bounding box center [583, 517] width 1167 height 848
click at [742, 348] on div at bounding box center [583, 517] width 1167 height 848
drag, startPoint x: 741, startPoint y: 346, endPoint x: 750, endPoint y: 346, distance: 8.4
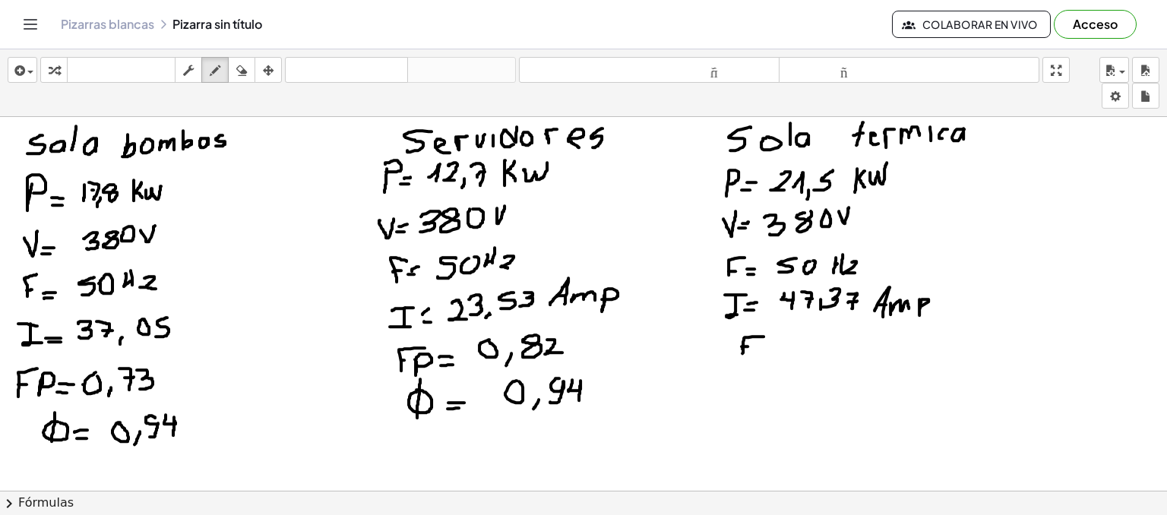
click at [750, 346] on div at bounding box center [583, 517] width 1167 height 848
click at [781, 342] on div at bounding box center [583, 517] width 1167 height 848
drag, startPoint x: 799, startPoint y: 350, endPoint x: 811, endPoint y: 350, distance: 12.2
click at [811, 350] on div at bounding box center [583, 517] width 1167 height 848
drag, startPoint x: 798, startPoint y: 343, endPoint x: 811, endPoint y: 343, distance: 12.2
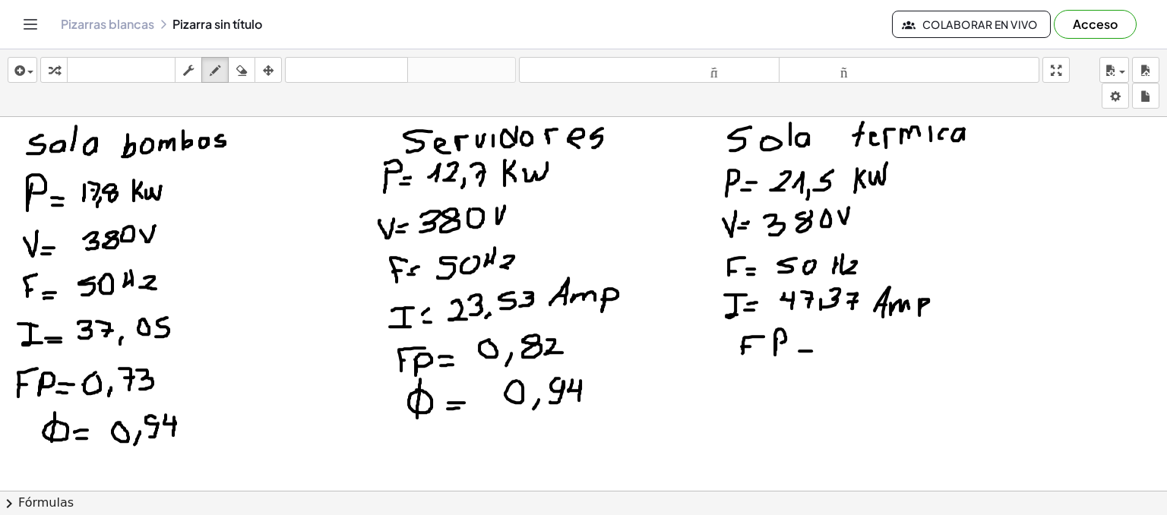
click at [809, 343] on div at bounding box center [583, 517] width 1167 height 848
click at [839, 335] on div at bounding box center [583, 517] width 1167 height 848
drag, startPoint x: 858, startPoint y: 344, endPoint x: 851, endPoint y: 356, distance: 13.9
click at [851, 356] on div at bounding box center [583, 517] width 1167 height 848
drag, startPoint x: 880, startPoint y: 332, endPoint x: 881, endPoint y: 340, distance: 8.5
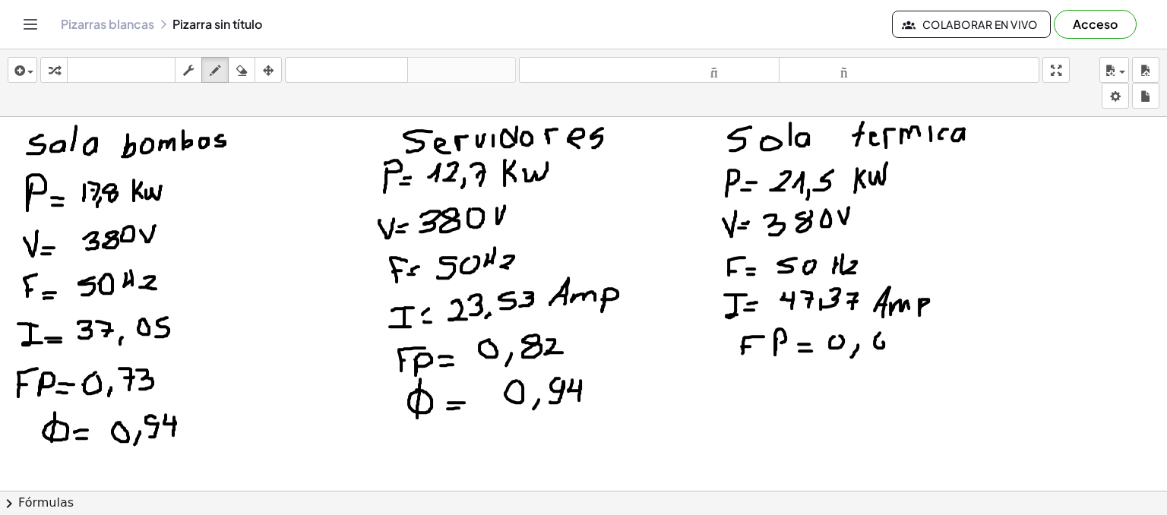
click at [881, 340] on div at bounding box center [583, 517] width 1167 height 848
drag, startPoint x: 897, startPoint y: 330, endPoint x: 896, endPoint y: 348, distance: 18.2
click at [896, 348] on div at bounding box center [583, 517] width 1167 height 848
drag, startPoint x: 775, startPoint y: 375, endPoint x: 783, endPoint y: 371, distance: 9.5
click at [783, 371] on div at bounding box center [583, 517] width 1167 height 848
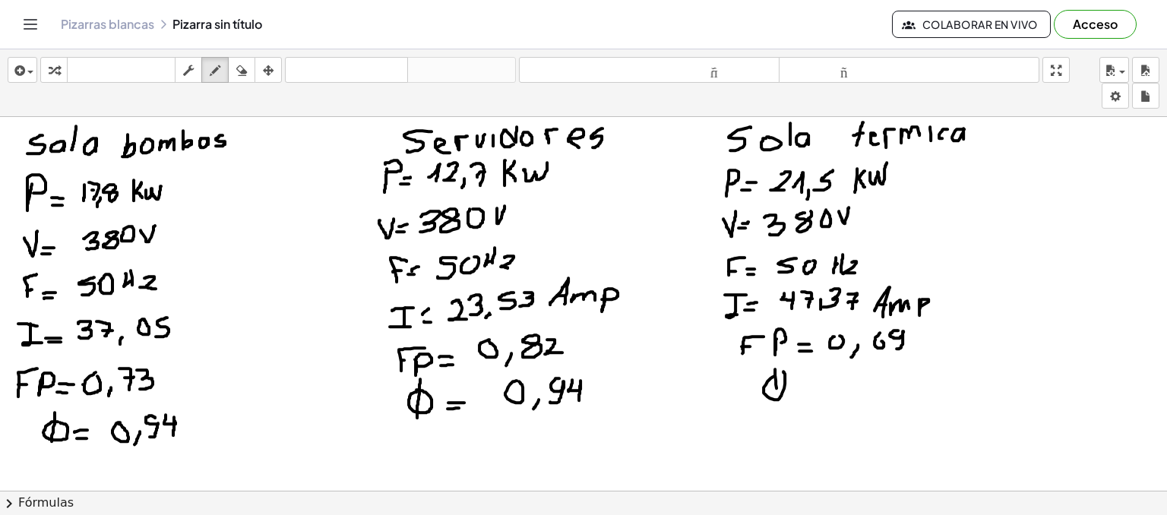
drag, startPoint x: 775, startPoint y: 368, endPoint x: 776, endPoint y: 400, distance: 31.2
click at [776, 400] on div at bounding box center [583, 517] width 1167 height 848
drag, startPoint x: 792, startPoint y: 394, endPoint x: 801, endPoint y: 394, distance: 9.9
click at [801, 394] on div at bounding box center [583, 517] width 1167 height 848
drag, startPoint x: 789, startPoint y: 385, endPoint x: 799, endPoint y: 385, distance: 9.9
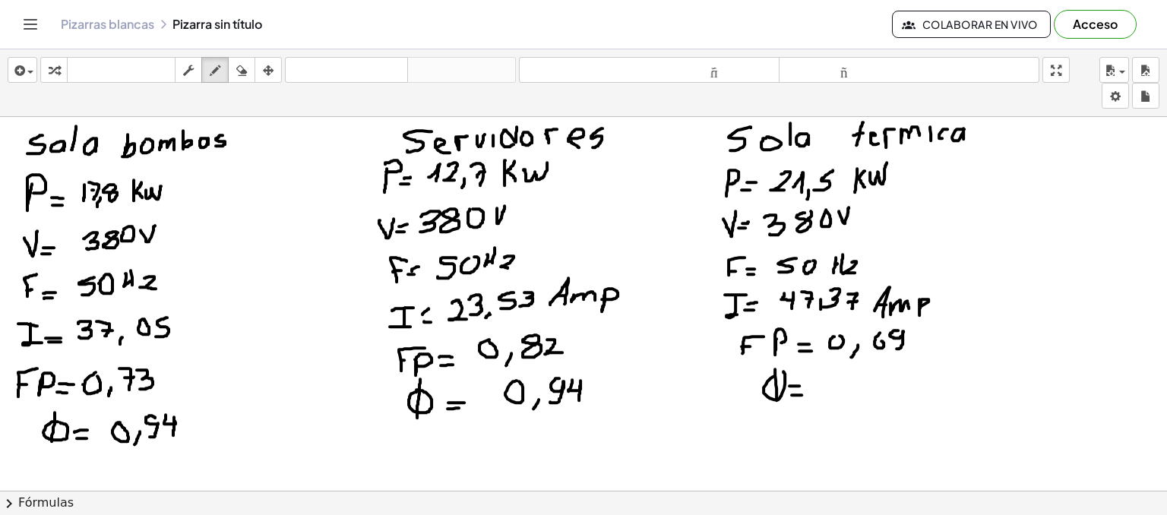
click at [799, 385] on div at bounding box center [583, 517] width 1167 height 848
click at [851, 379] on div at bounding box center [583, 517] width 1167 height 848
drag, startPoint x: 861, startPoint y: 385, endPoint x: 858, endPoint y: 399, distance: 14.2
click at [858, 399] on div at bounding box center [583, 517] width 1167 height 848
drag, startPoint x: 877, startPoint y: 370, endPoint x: 870, endPoint y: 390, distance: 21.9
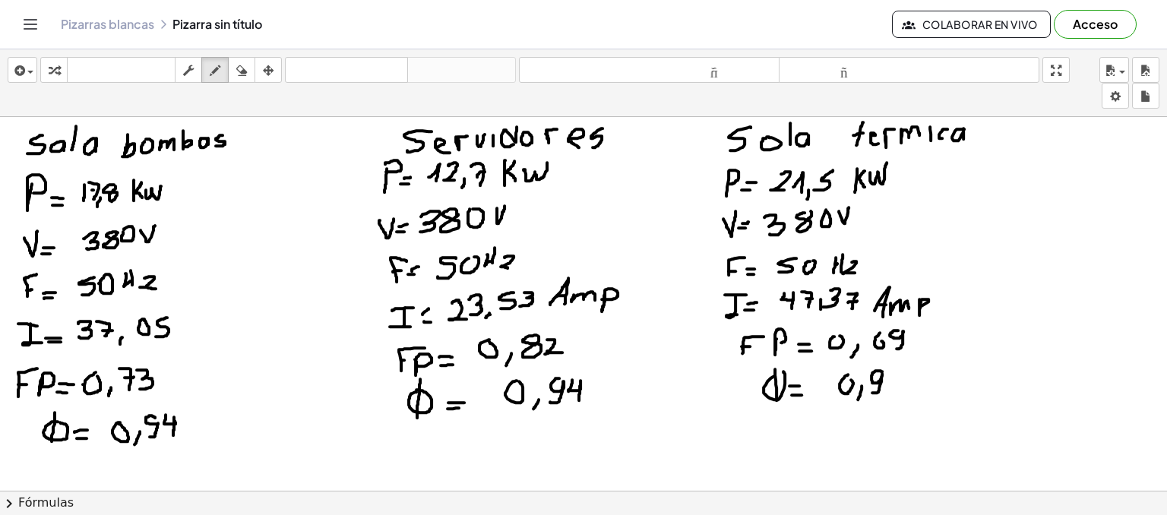
click at [870, 390] on div at bounding box center [583, 517] width 1167 height 848
drag, startPoint x: 891, startPoint y: 370, endPoint x: 892, endPoint y: 389, distance: 19.0
click at [892, 389] on div at bounding box center [583, 517] width 1167 height 848
